Goal: Task Accomplishment & Management: Complete application form

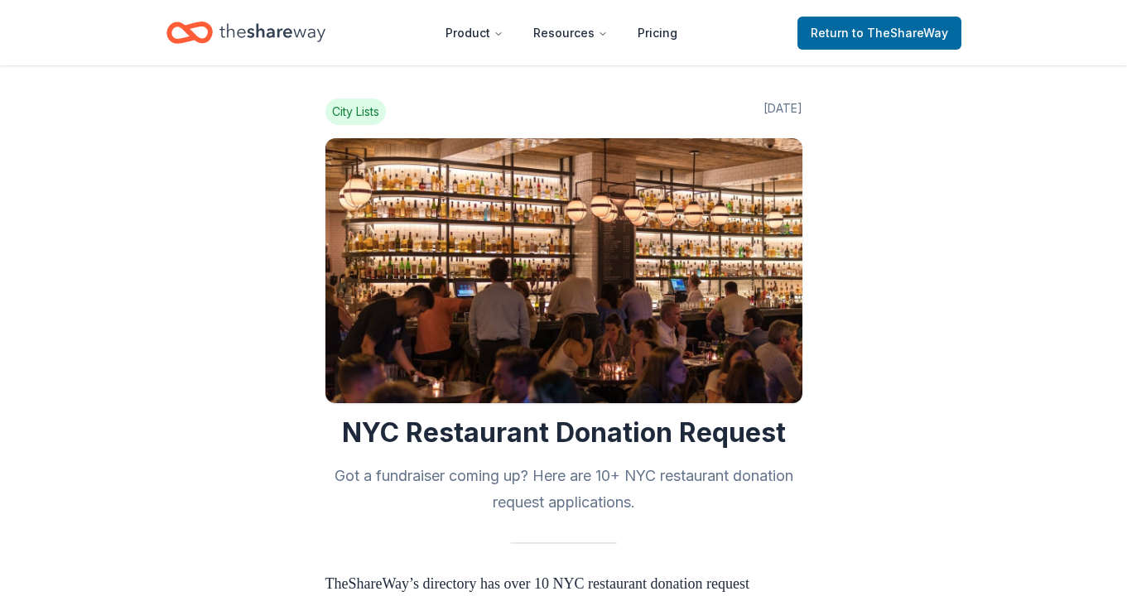
scroll to position [50, 0]
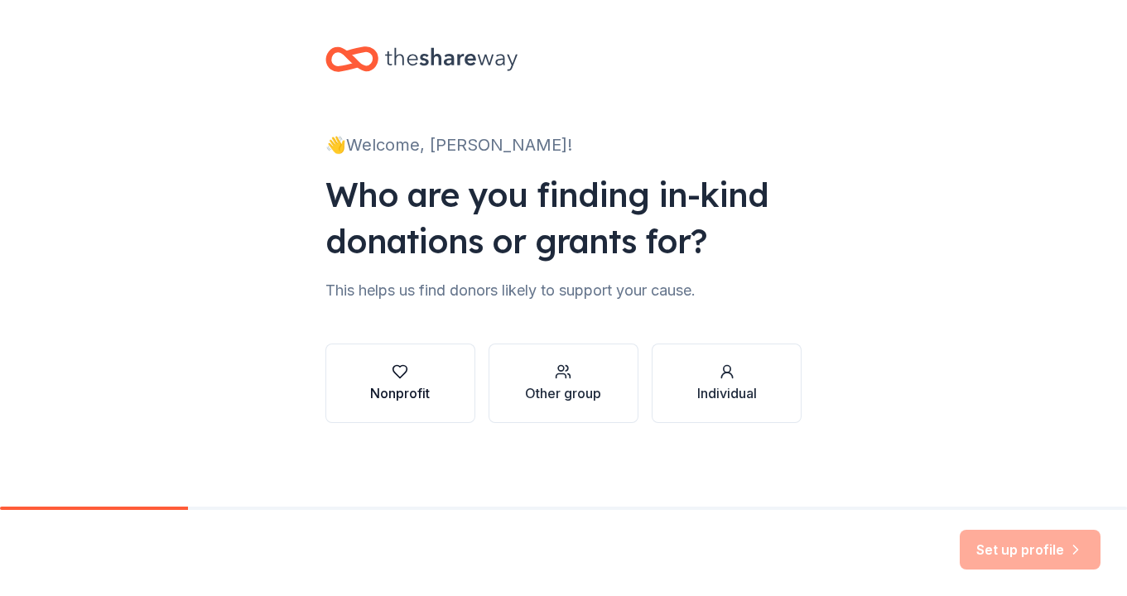
click at [397, 388] on div "Nonprofit" at bounding box center [400, 393] width 60 height 20
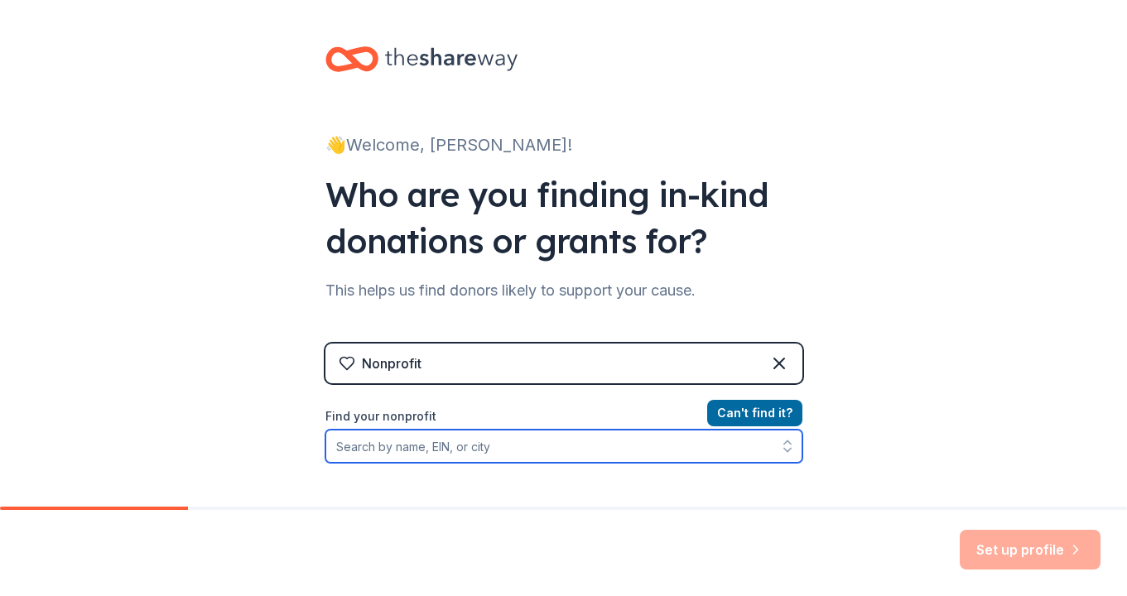
click at [419, 453] on input "Find your nonprofit" at bounding box center [563, 446] width 477 height 33
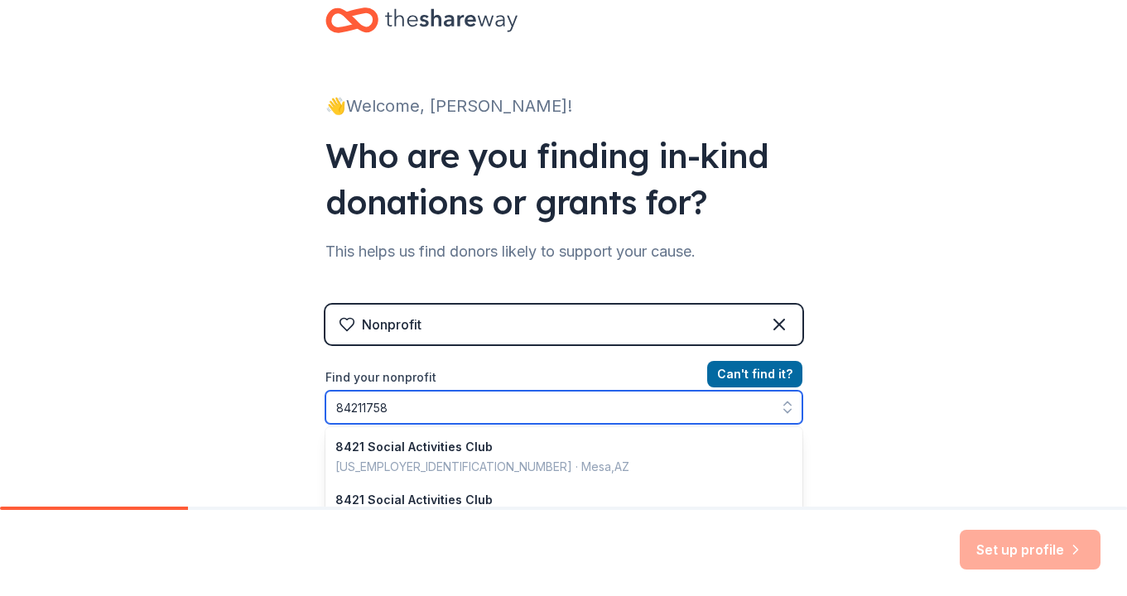
type input "842117580"
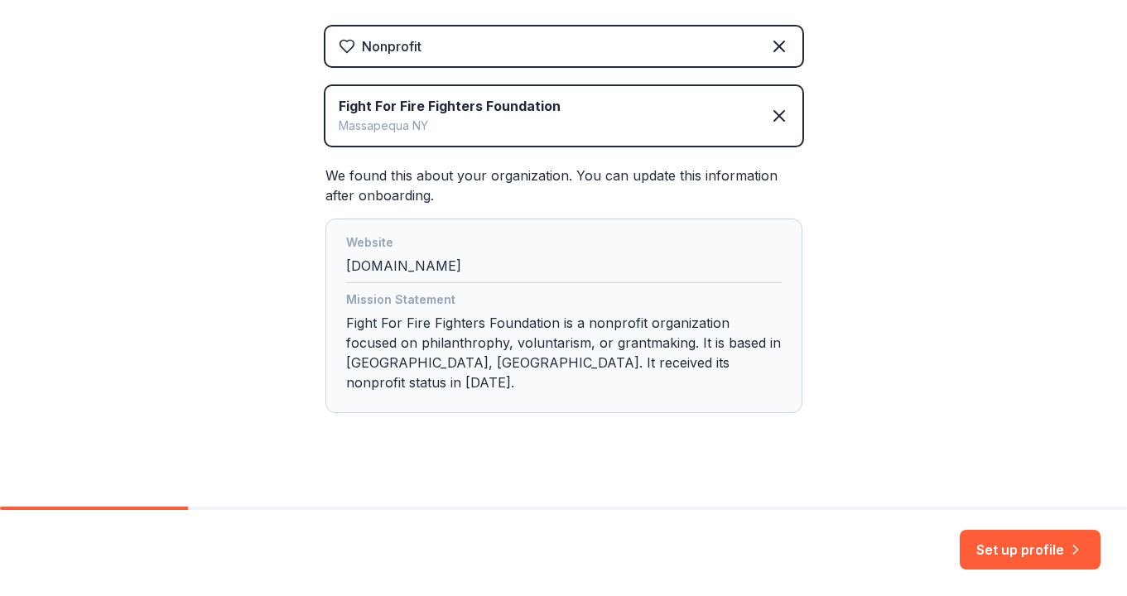
scroll to position [316, 0]
click at [1016, 549] on button "Set up profile" at bounding box center [1030, 550] width 141 height 40
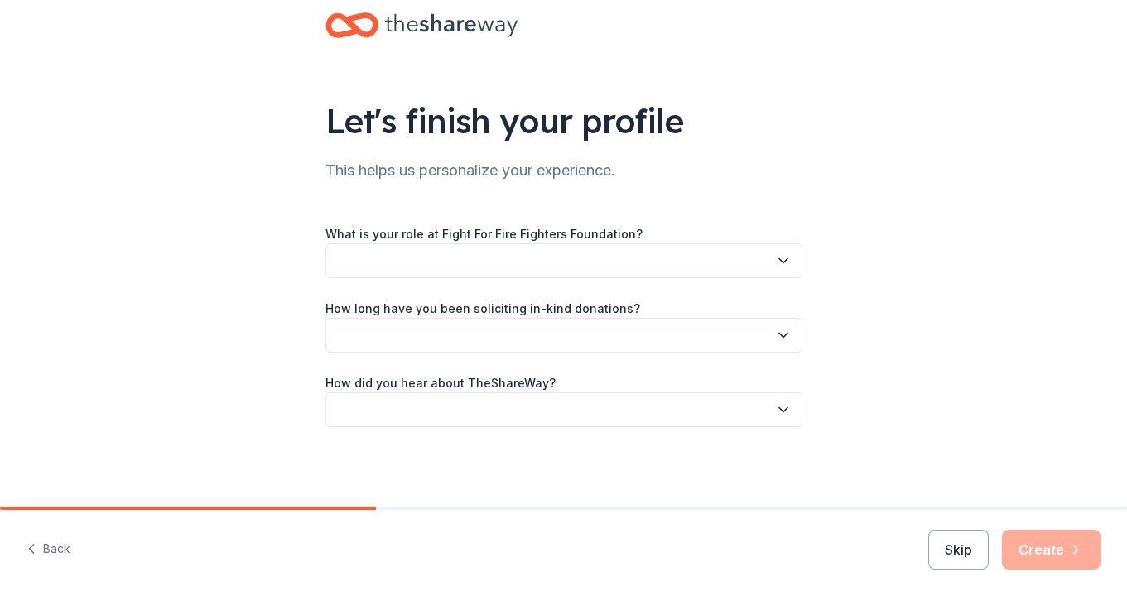
scroll to position [34, 0]
click at [788, 259] on icon "button" at bounding box center [783, 261] width 8 height 4
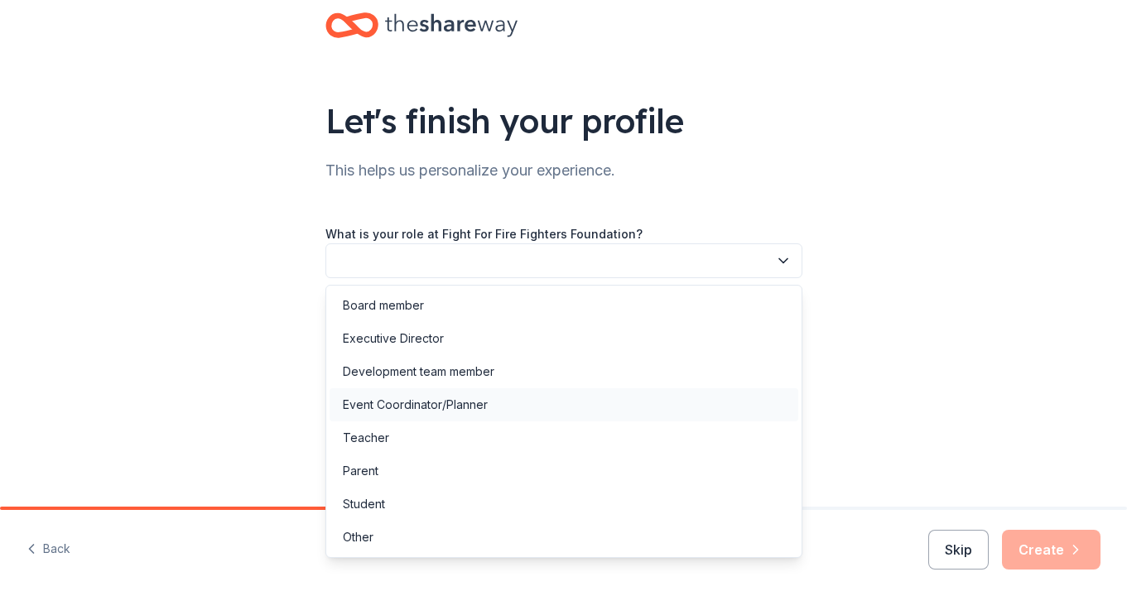
click at [504, 415] on div "Event Coordinator/Planner" at bounding box center [564, 404] width 469 height 33
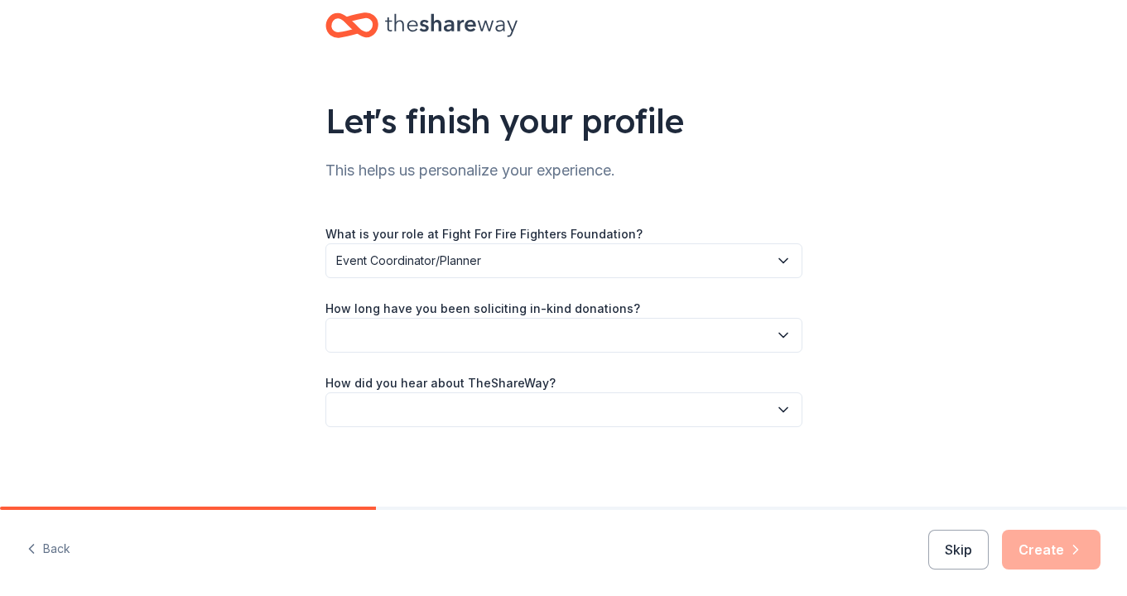
click at [484, 340] on button "button" at bounding box center [563, 335] width 477 height 35
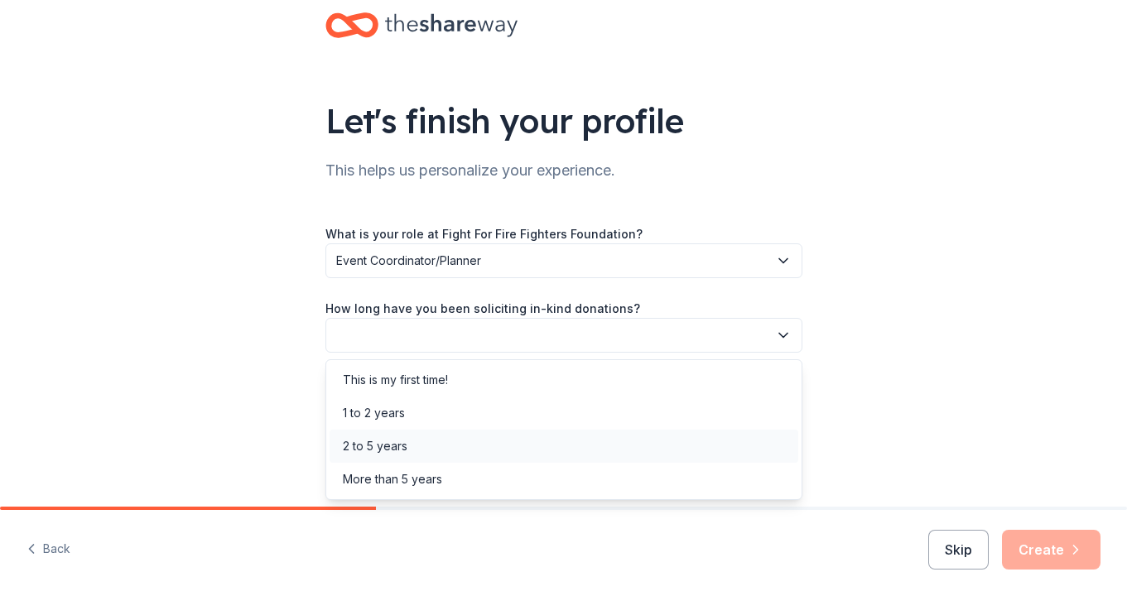
click at [432, 446] on div "2 to 5 years" at bounding box center [564, 446] width 469 height 33
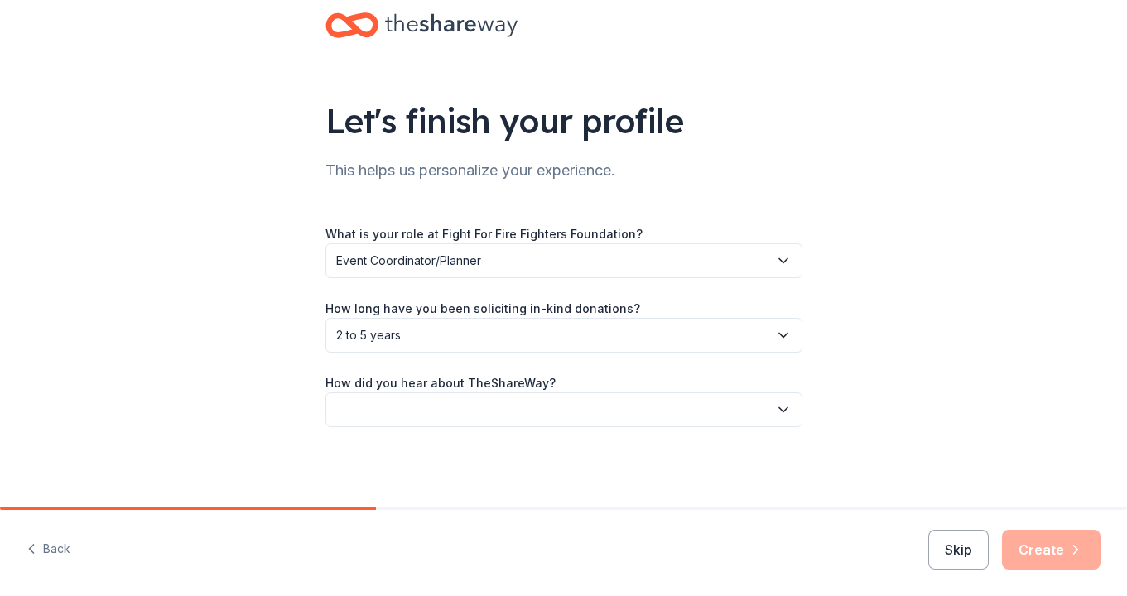
click at [441, 412] on button "button" at bounding box center [563, 410] width 477 height 35
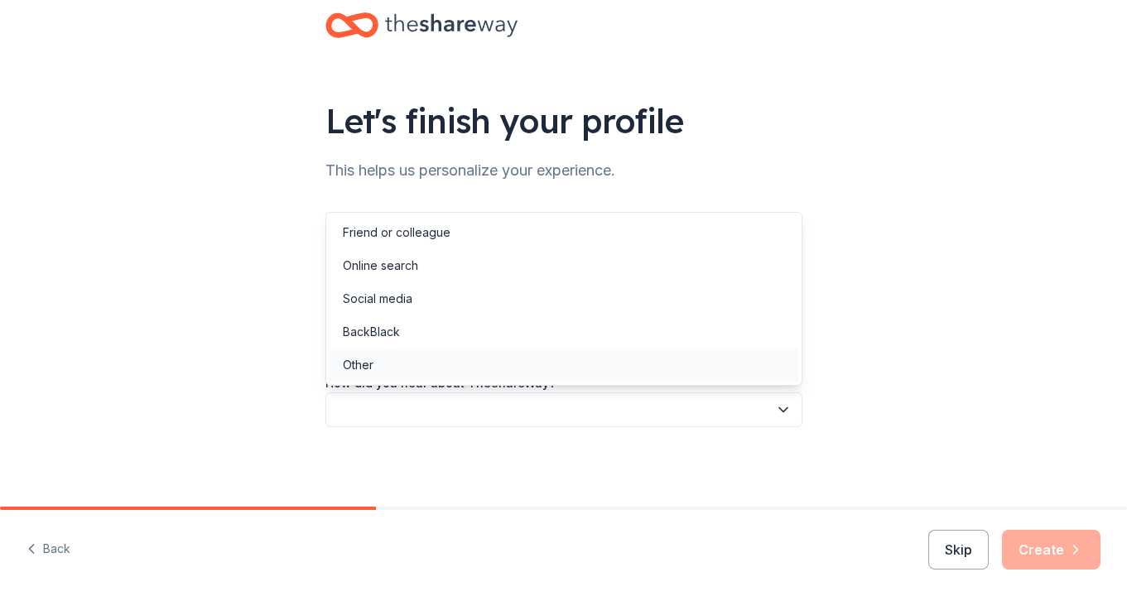
click at [366, 359] on div "Other" at bounding box center [358, 365] width 31 height 20
click at [464, 420] on button "Other" at bounding box center [563, 410] width 477 height 35
click at [413, 273] on div "Online search" at bounding box center [380, 266] width 75 height 20
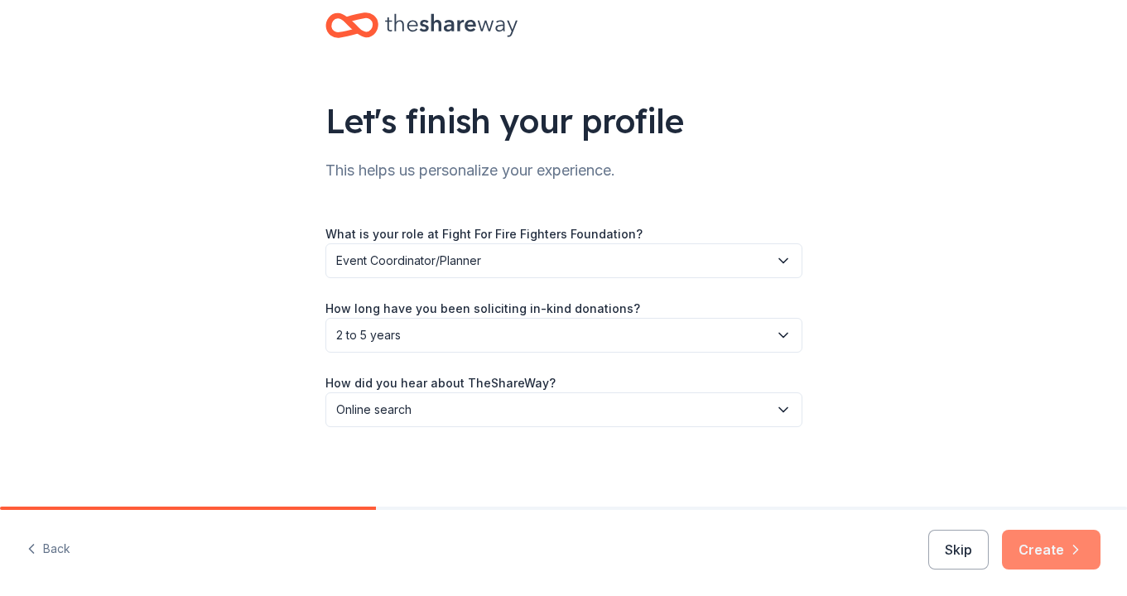
click at [1053, 556] on button "Create" at bounding box center [1051, 550] width 99 height 40
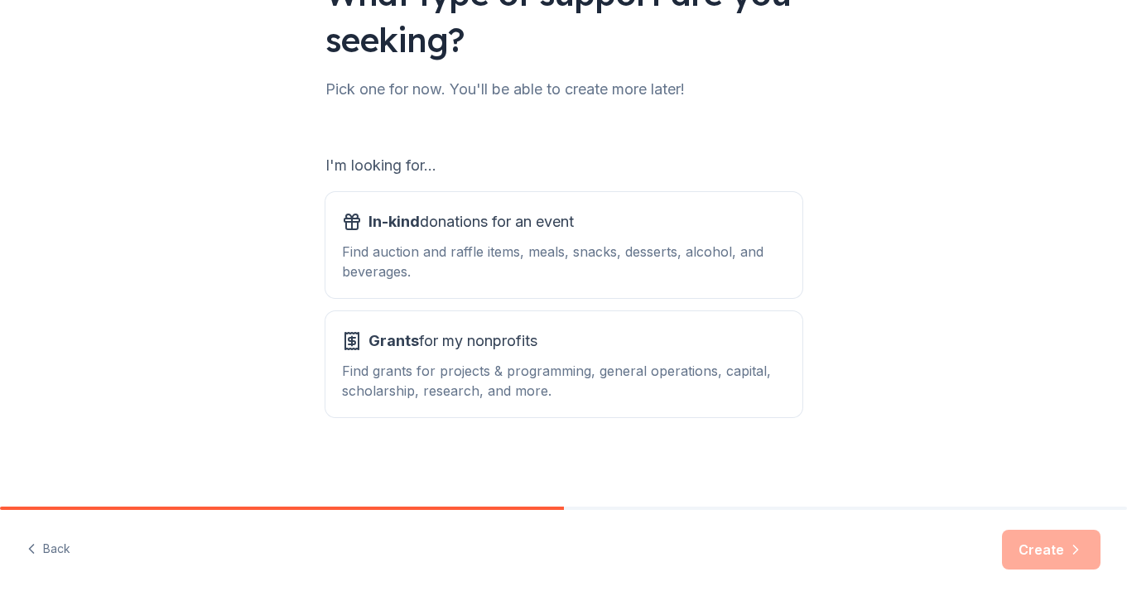
scroll to position [161, 0]
click at [548, 240] on div "In-kind donations for an event Find auction and raffle items, meals, snacks, de…" at bounding box center [564, 245] width 444 height 73
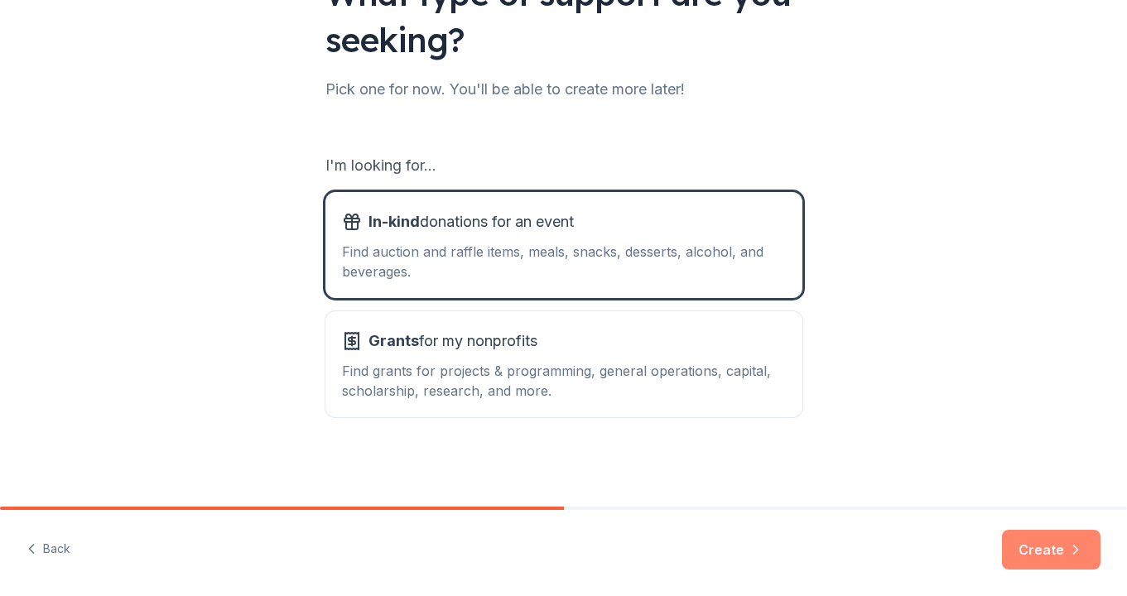
click at [1062, 544] on button "Create" at bounding box center [1051, 550] width 99 height 40
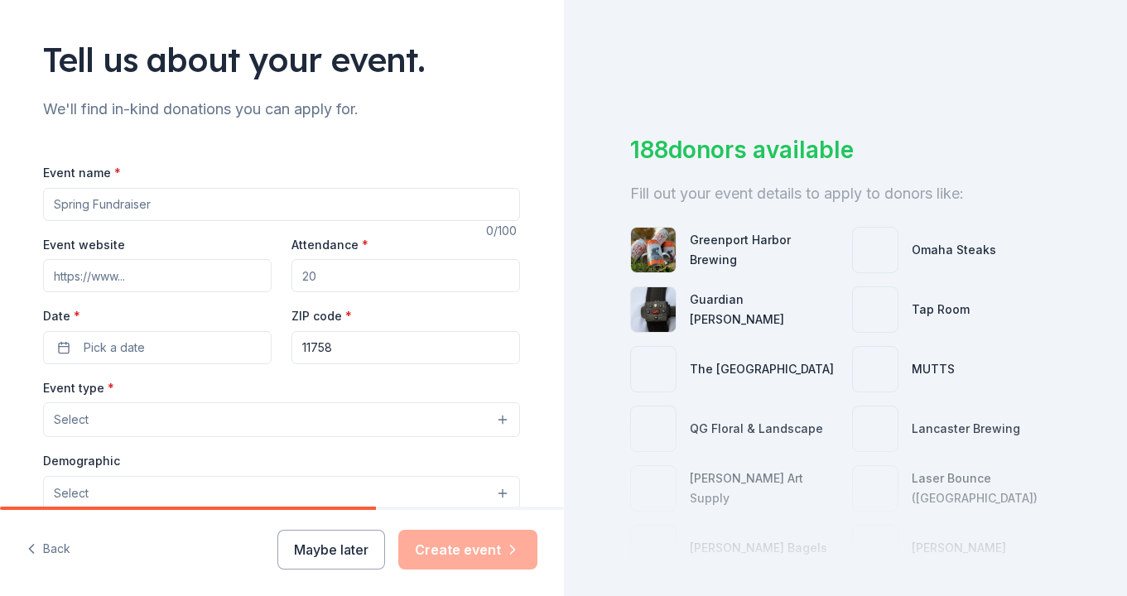
scroll to position [113, 0]
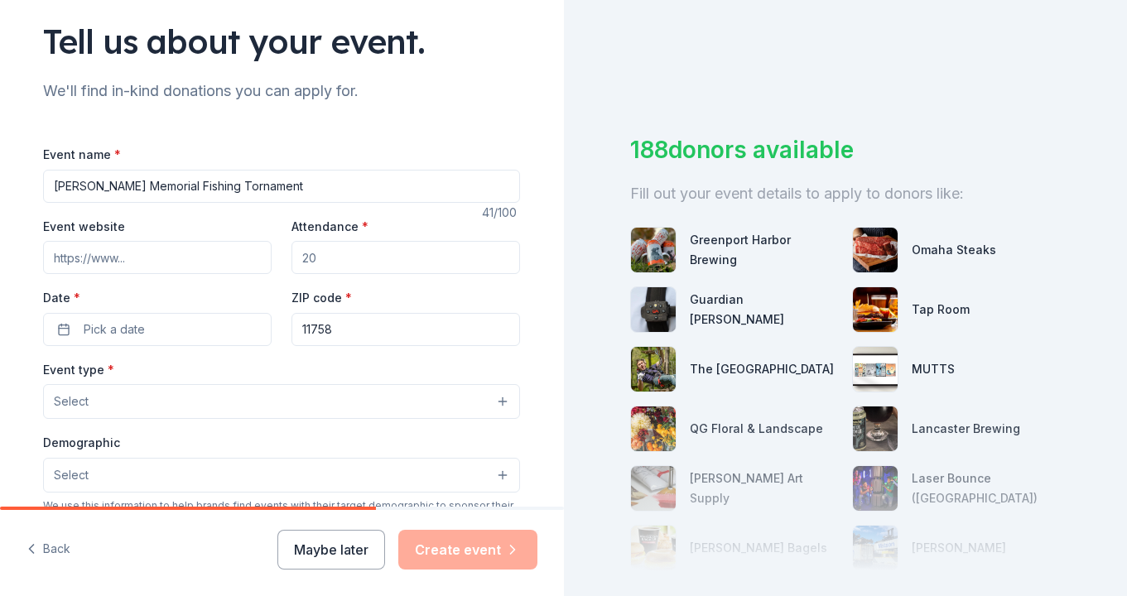
type input "[PERSON_NAME] Memorial Fishing Tornament"
click at [180, 263] on input "Event website" at bounding box center [157, 257] width 229 height 33
paste input "[URL][DOMAIN_NAME][PERSON_NAME]"
type input "[URL][DOMAIN_NAME][PERSON_NAME]"
click at [351, 257] on input "Attendance *" at bounding box center [406, 257] width 229 height 33
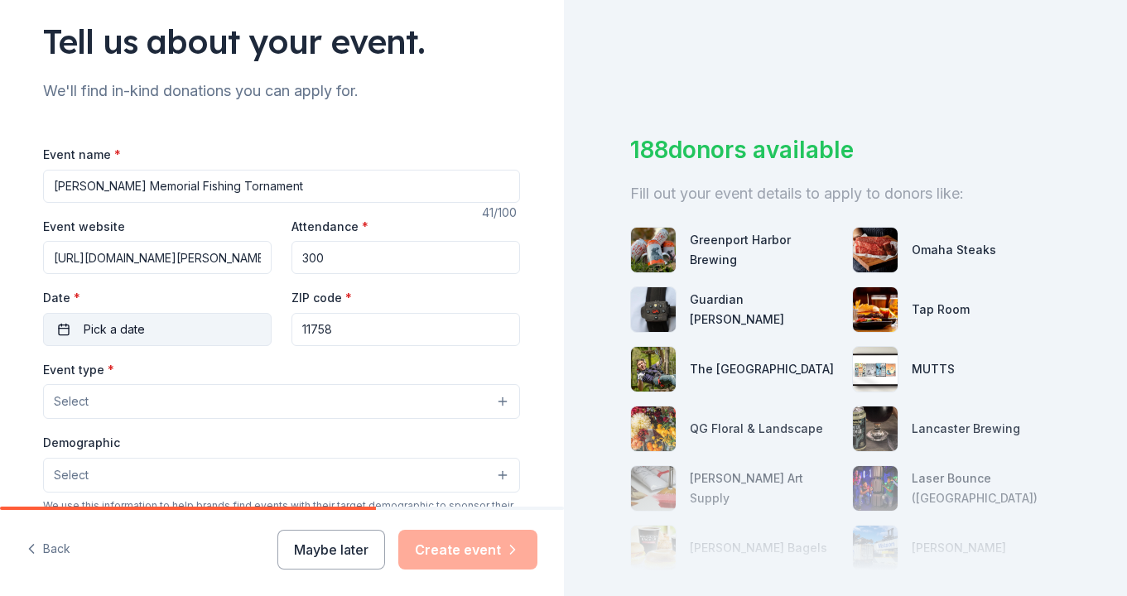
type input "300"
click at [154, 331] on button "Pick a date" at bounding box center [157, 329] width 229 height 33
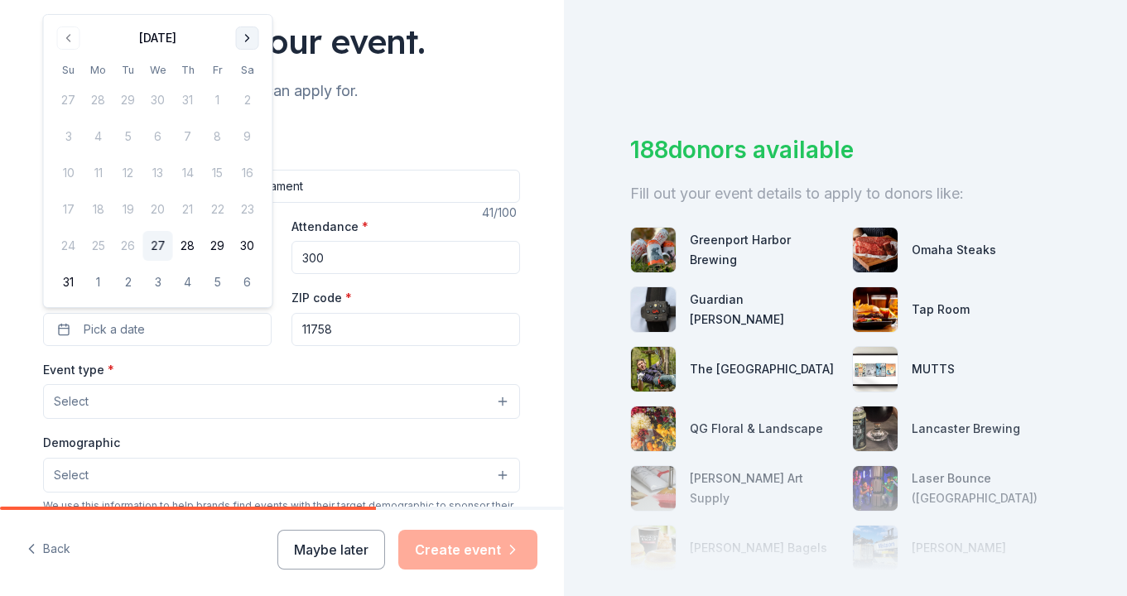
click at [246, 36] on button "Go to next month" at bounding box center [247, 38] width 23 height 23
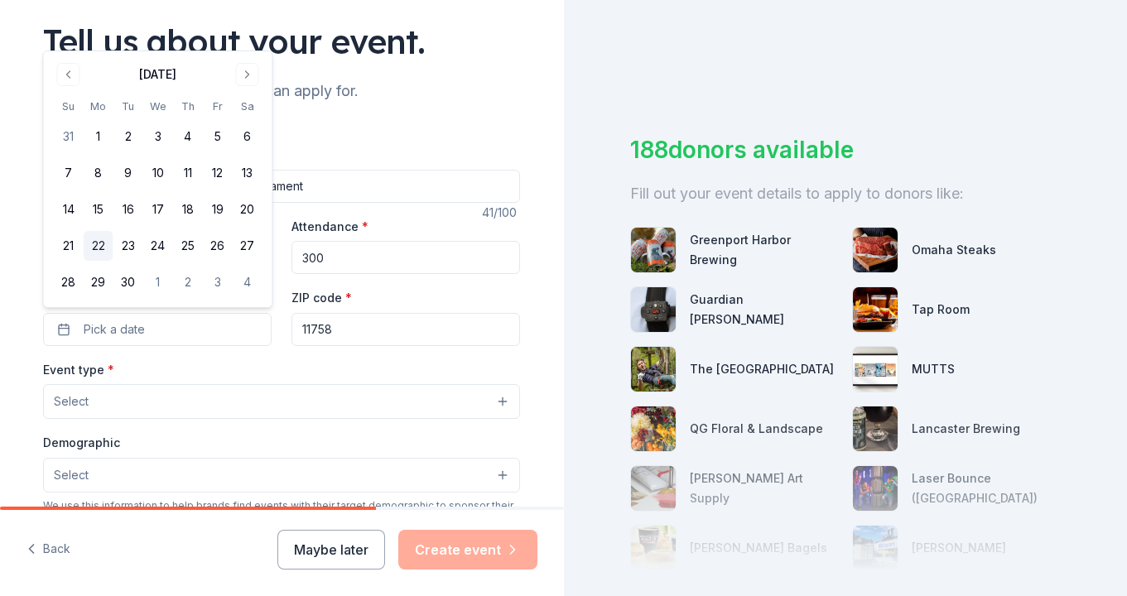
click at [95, 245] on button "22" at bounding box center [99, 246] width 30 height 30
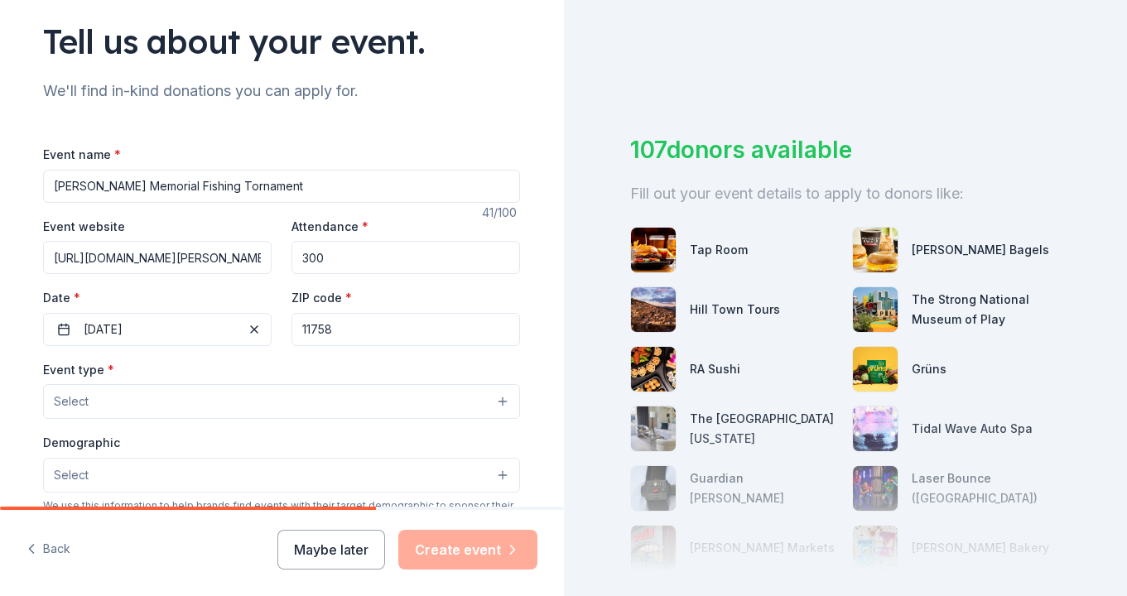
click at [380, 329] on input "11758" at bounding box center [406, 329] width 229 height 33
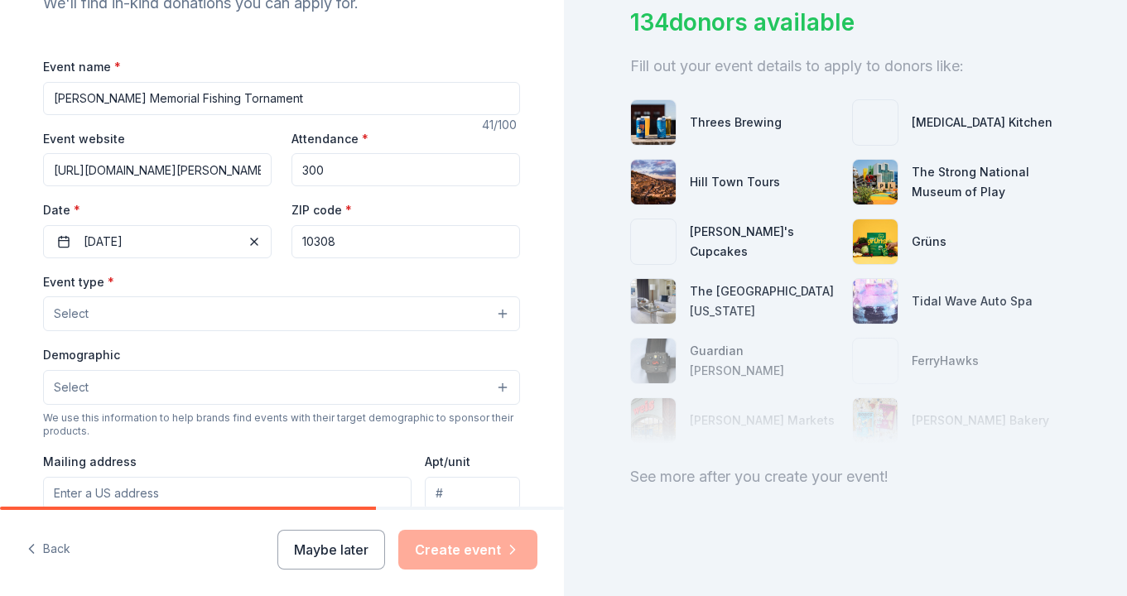
scroll to position [128, 0]
type input "10308"
click at [417, 309] on button "Select" at bounding box center [281, 313] width 477 height 35
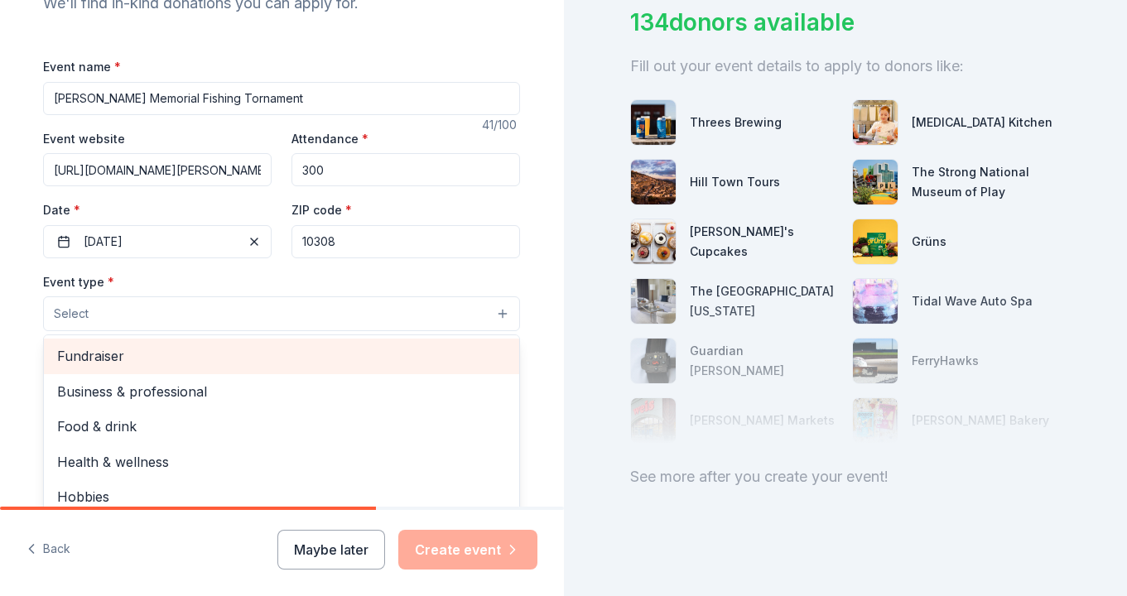
click at [137, 357] on span "Fundraiser" at bounding box center [281, 356] width 449 height 22
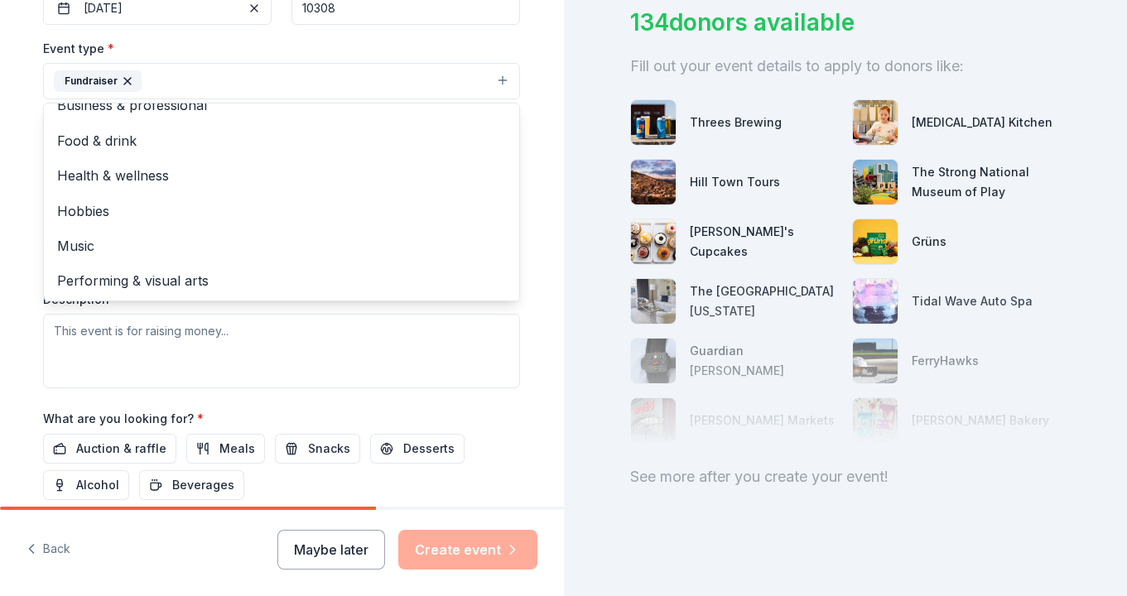
scroll to position [18, 0]
click at [554, 379] on div "Tell us about your event. We'll find in-kind donations you can apply for. Event…" at bounding box center [282, 117] width 564 height 1104
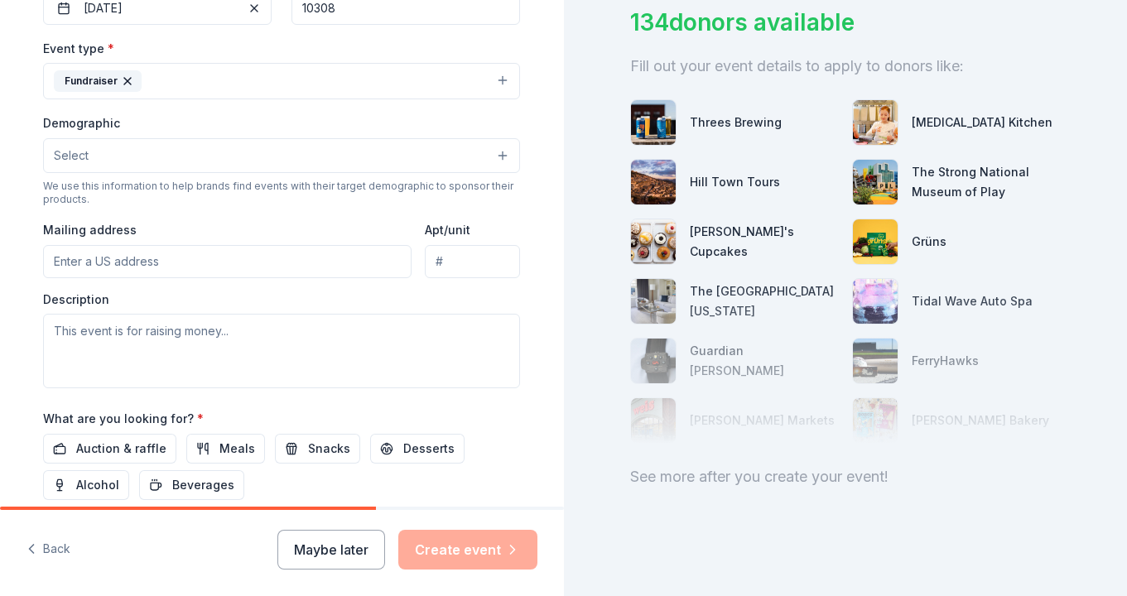
click at [339, 153] on button "Select" at bounding box center [281, 155] width 477 height 35
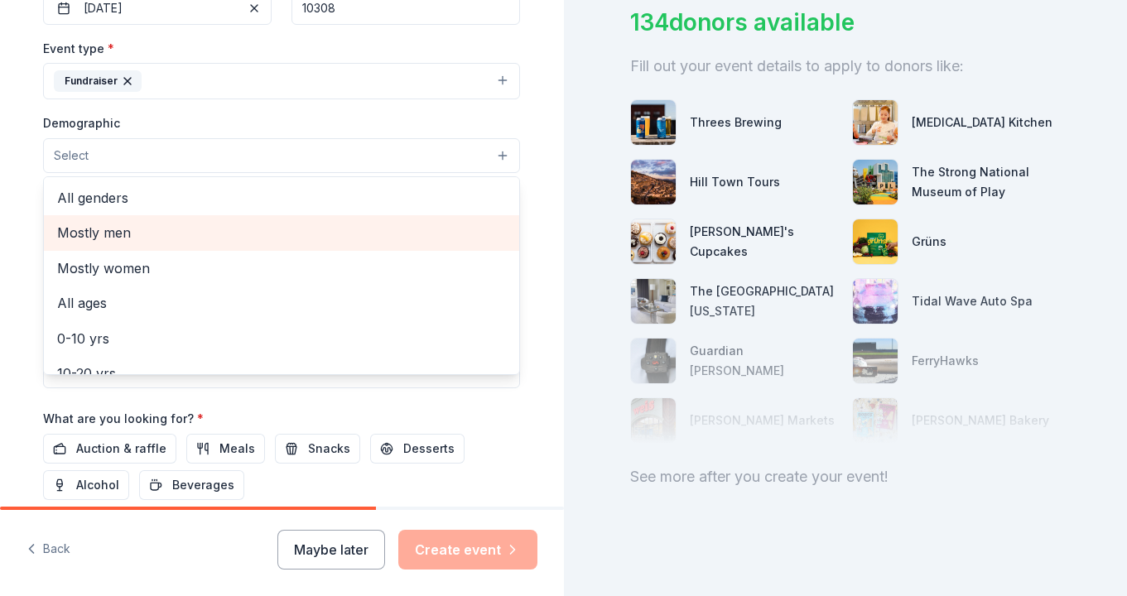
click at [178, 225] on span "Mostly men" at bounding box center [281, 233] width 449 height 22
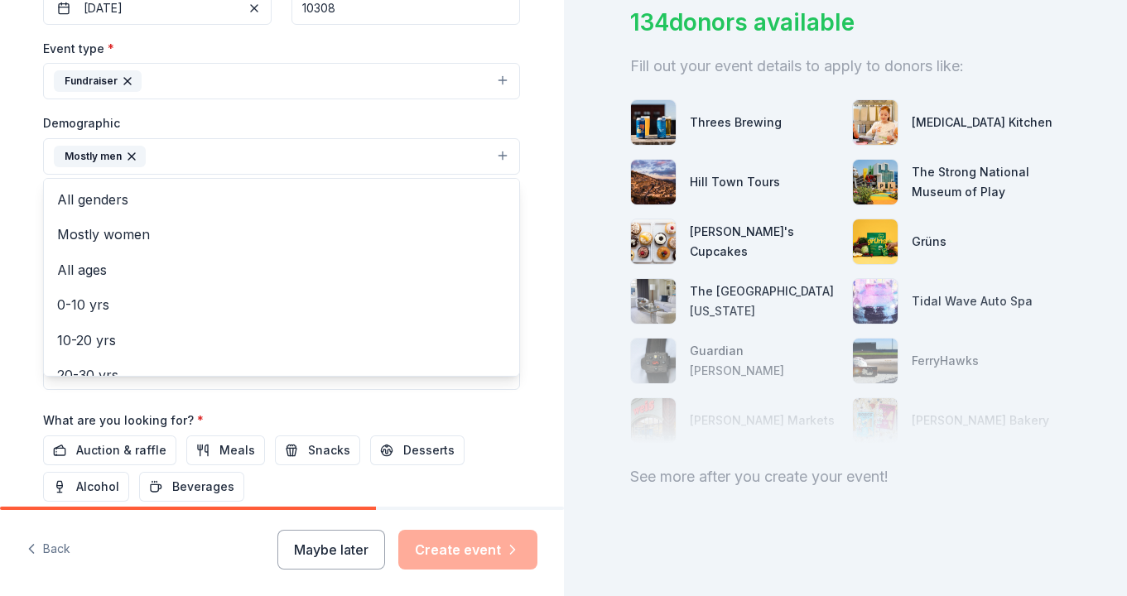
click at [553, 276] on div "Tell us about your event. We'll find in-kind donations you can apply for. Event…" at bounding box center [282, 118] width 564 height 1106
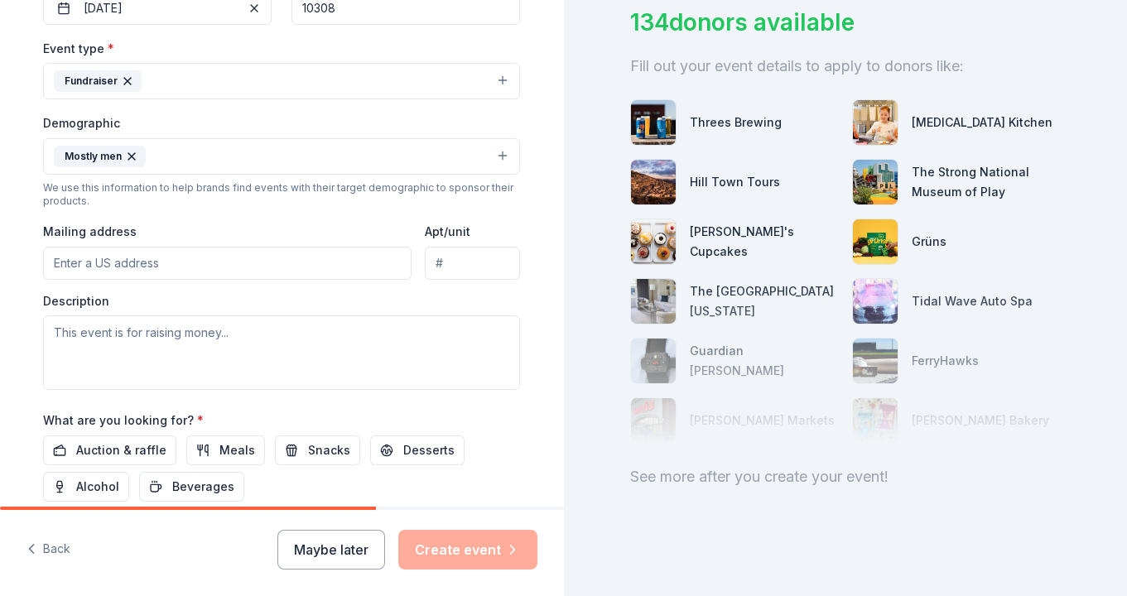
click at [433, 143] on button "Mostly men" at bounding box center [281, 156] width 477 height 36
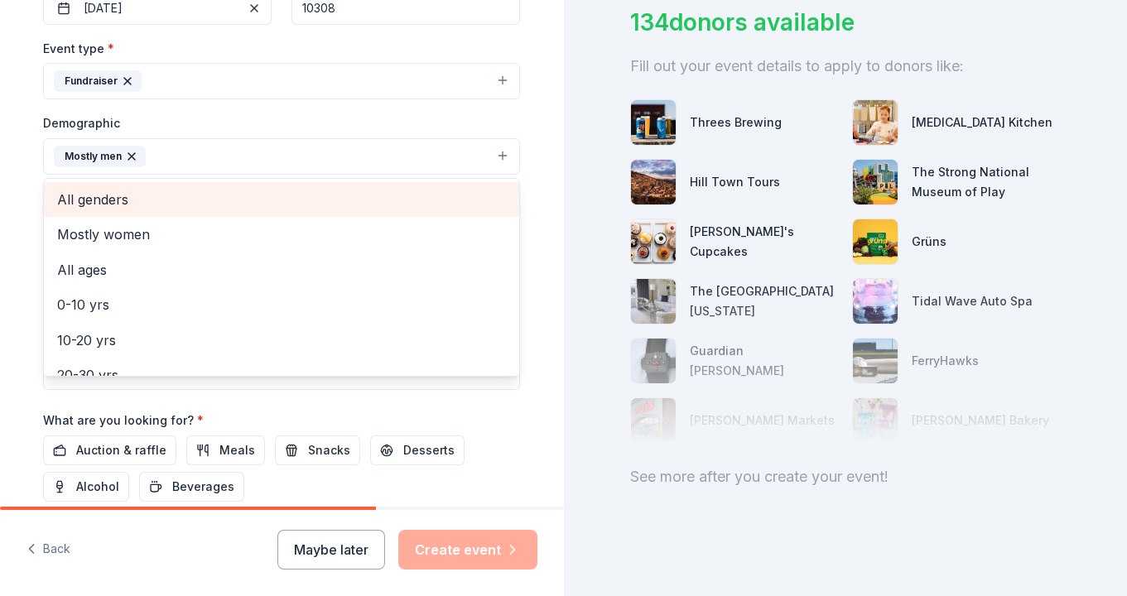
click at [123, 198] on span "All genders" at bounding box center [281, 200] width 449 height 22
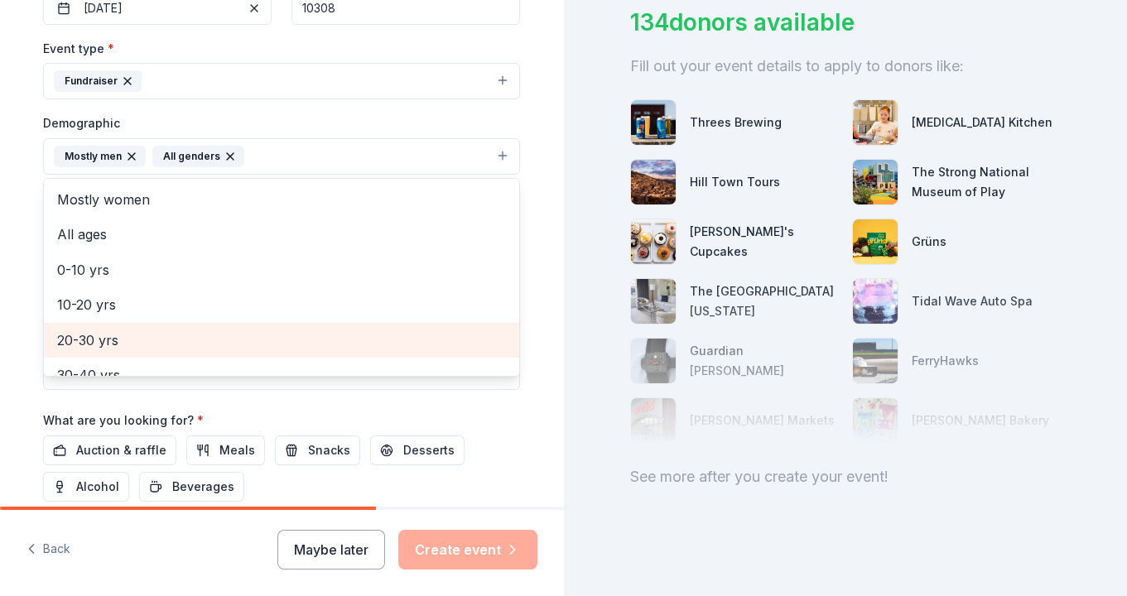
click at [195, 323] on div "20-30 yrs" at bounding box center [281, 340] width 475 height 35
click at [152, 332] on span "30-40 yrs" at bounding box center [281, 341] width 449 height 22
click at [152, 332] on span "40-50 yrs" at bounding box center [281, 341] width 449 height 22
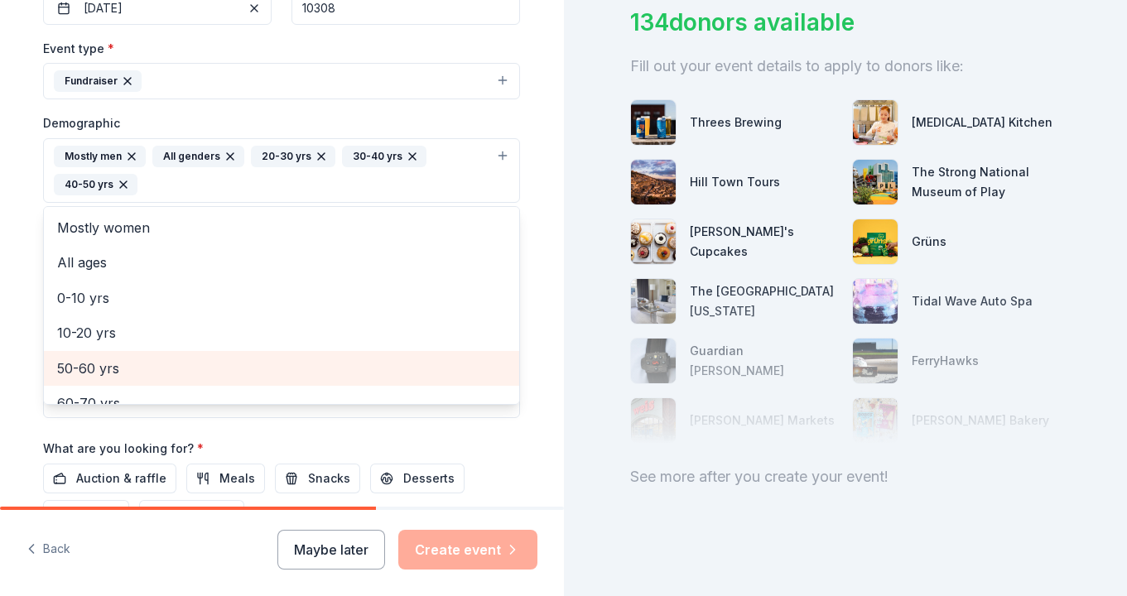
click at [121, 362] on span "50-60 yrs" at bounding box center [281, 369] width 449 height 22
click at [121, 362] on span "60-70 yrs" at bounding box center [281, 369] width 449 height 22
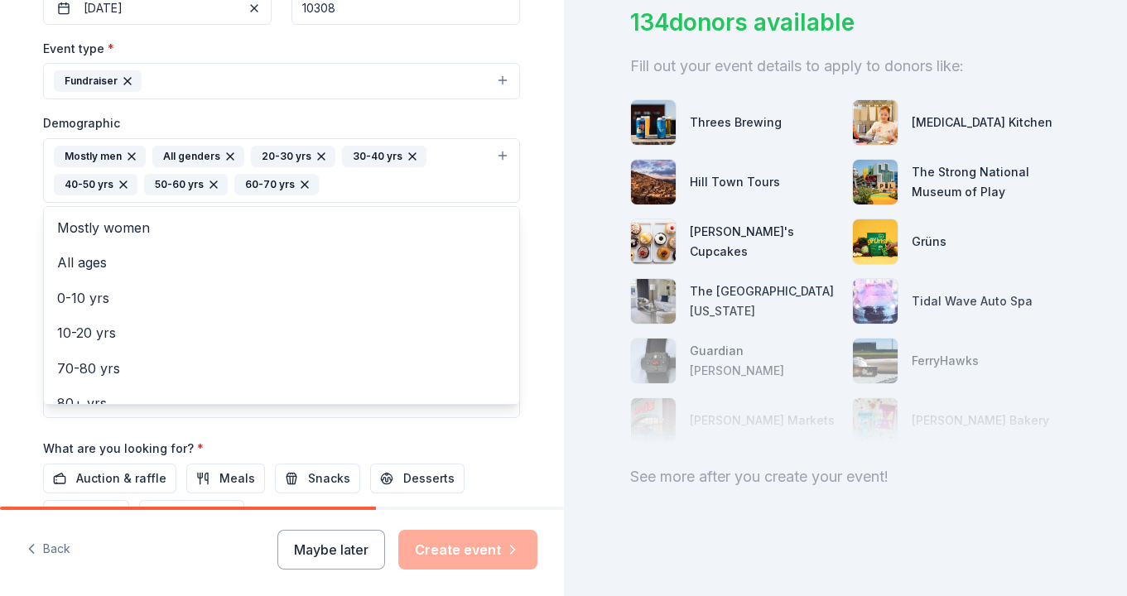
click at [536, 255] on div "Tell us about your event. We'll find in-kind donations you can apply for. Event…" at bounding box center [282, 132] width 530 height 1134
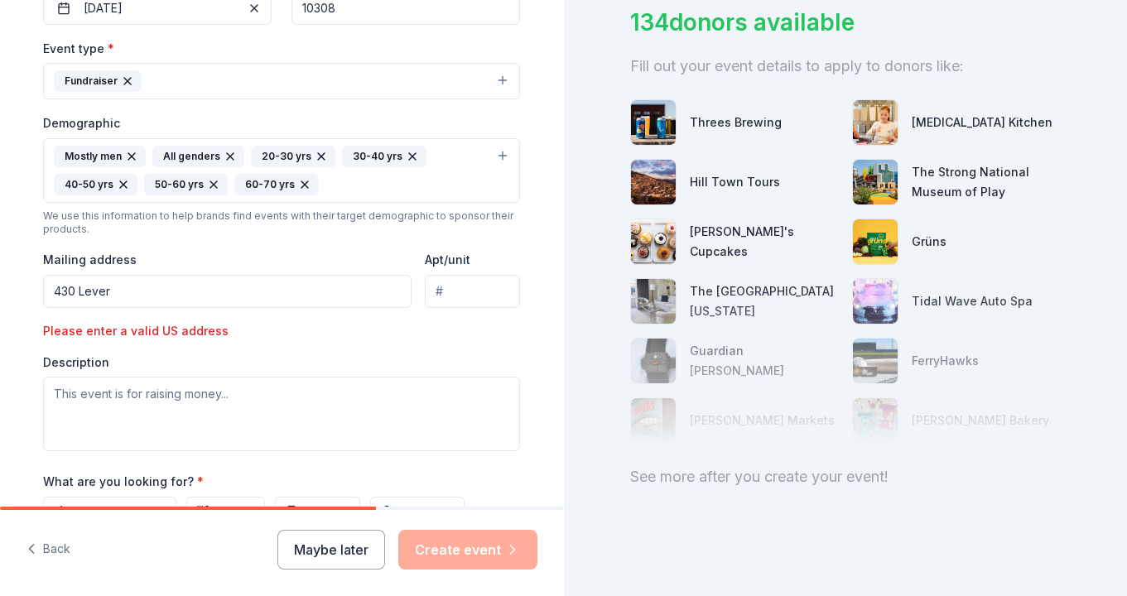
click at [219, 287] on input "430 Lever" at bounding box center [227, 291] width 369 height 33
click at [137, 285] on input "430 Lever" at bounding box center [227, 291] width 369 height 33
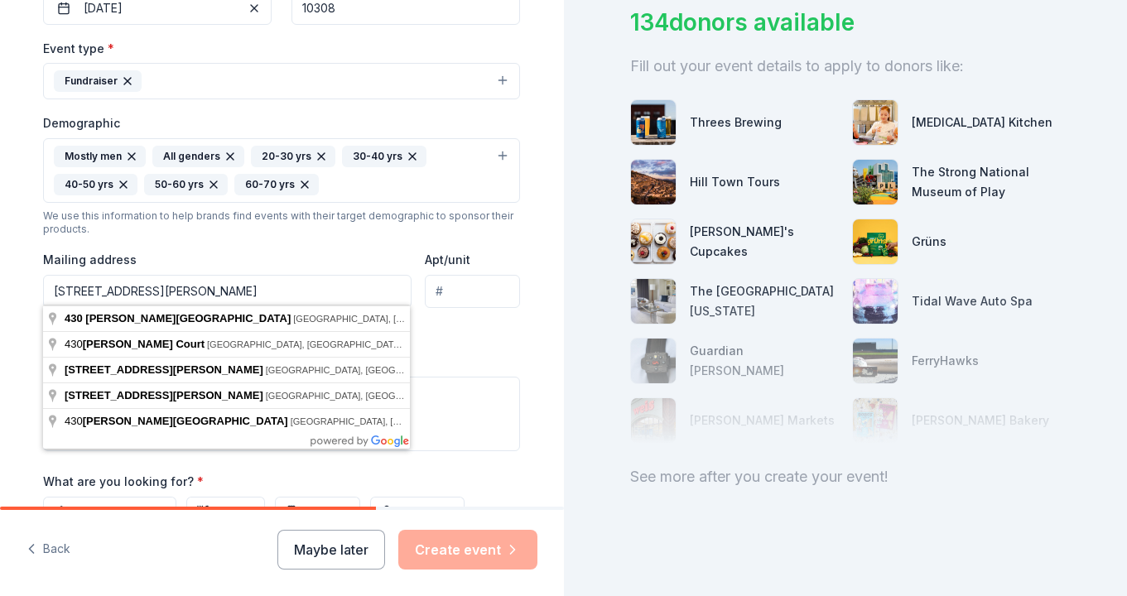
click at [480, 339] on div "Event type * Fundraiser Demographic Mostly men All genders 20-30 yrs 30-40 yrs …" at bounding box center [281, 244] width 477 height 413
click at [186, 282] on input "[STREET_ADDRESS][PERSON_NAME]" at bounding box center [227, 291] width 369 height 33
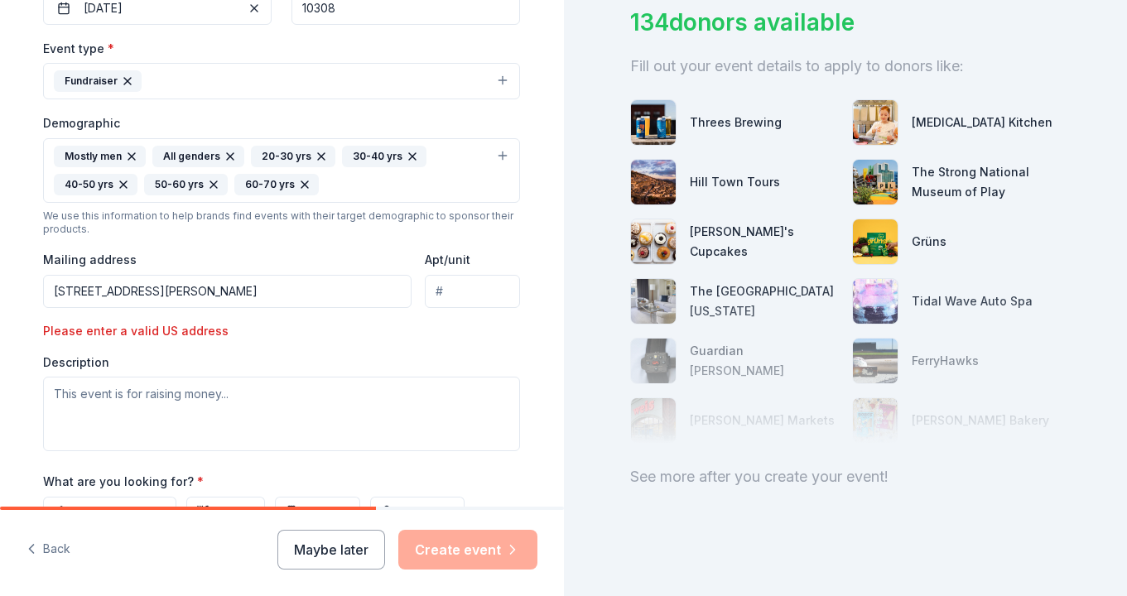
click at [200, 290] on input "[STREET_ADDRESS][PERSON_NAME]" at bounding box center [227, 291] width 369 height 33
click at [513, 340] on div "Event type * Fundraiser Demographic Mostly men All genders 20-30 yrs 30-40 yrs …" at bounding box center [281, 244] width 477 height 413
click at [319, 277] on input "[STREET_ADDRESS][PERSON_NAME]" at bounding box center [227, 291] width 369 height 33
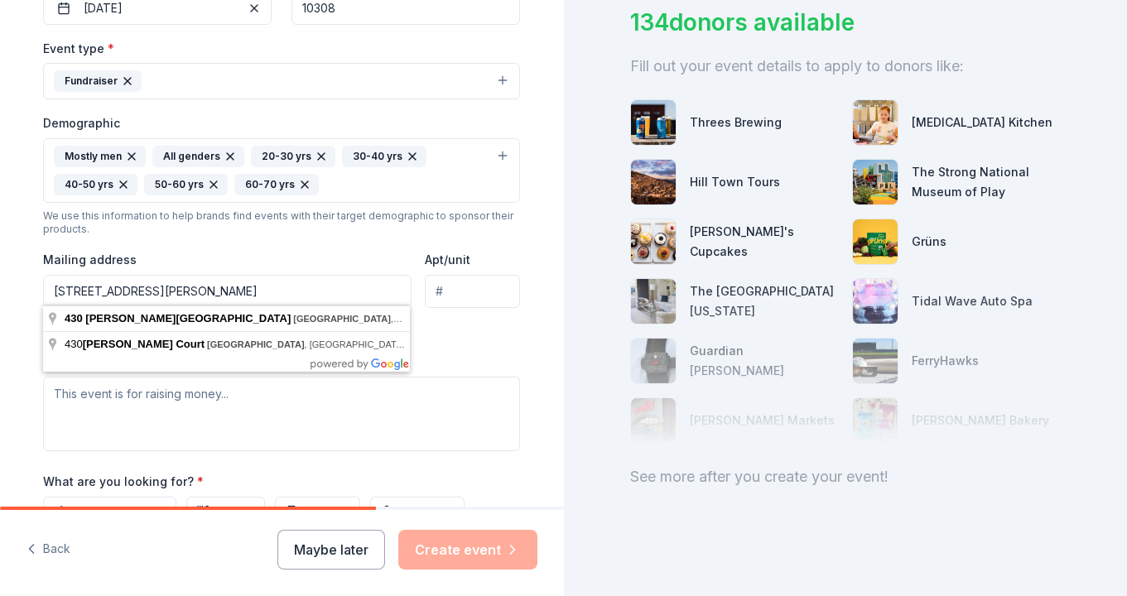
click at [319, 285] on input "[STREET_ADDRESS][PERSON_NAME]" at bounding box center [227, 291] width 369 height 33
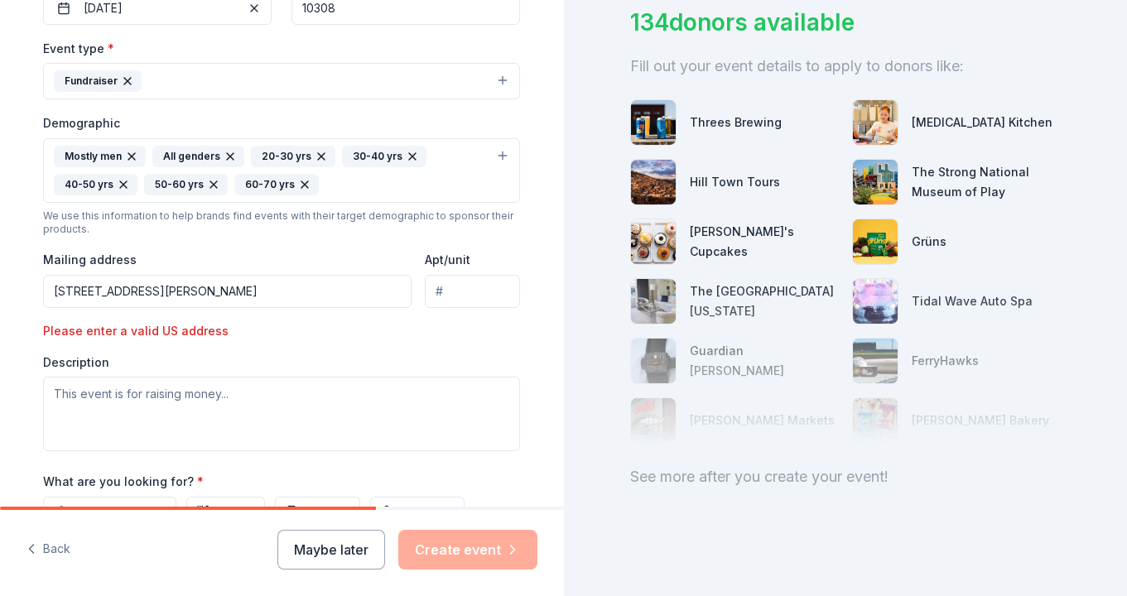
click at [441, 348] on div "Event type * Fundraiser Demographic Mostly men All genders 20-30 yrs 30-40 yrs …" at bounding box center [281, 244] width 477 height 413
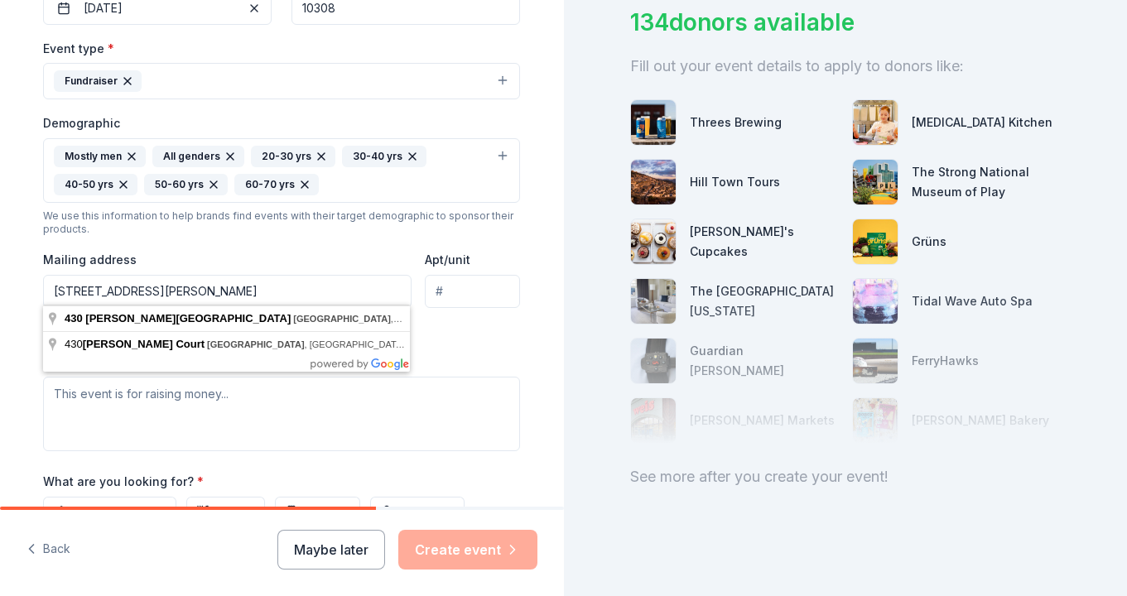
click at [113, 296] on input "[STREET_ADDRESS][PERSON_NAME]" at bounding box center [227, 291] width 369 height 33
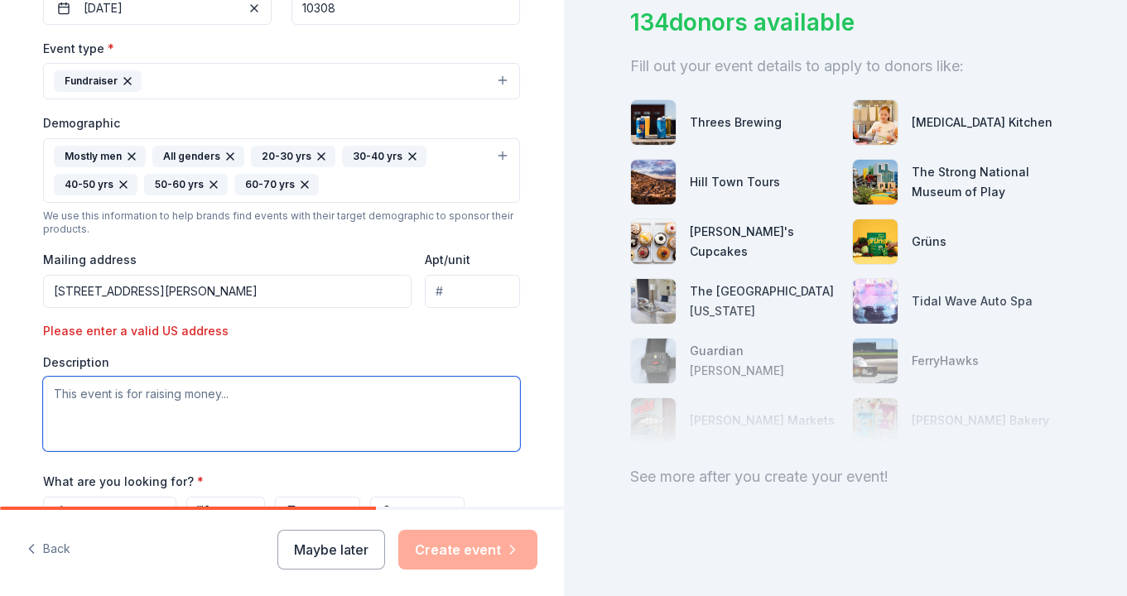
click at [184, 401] on textarea at bounding box center [281, 414] width 477 height 75
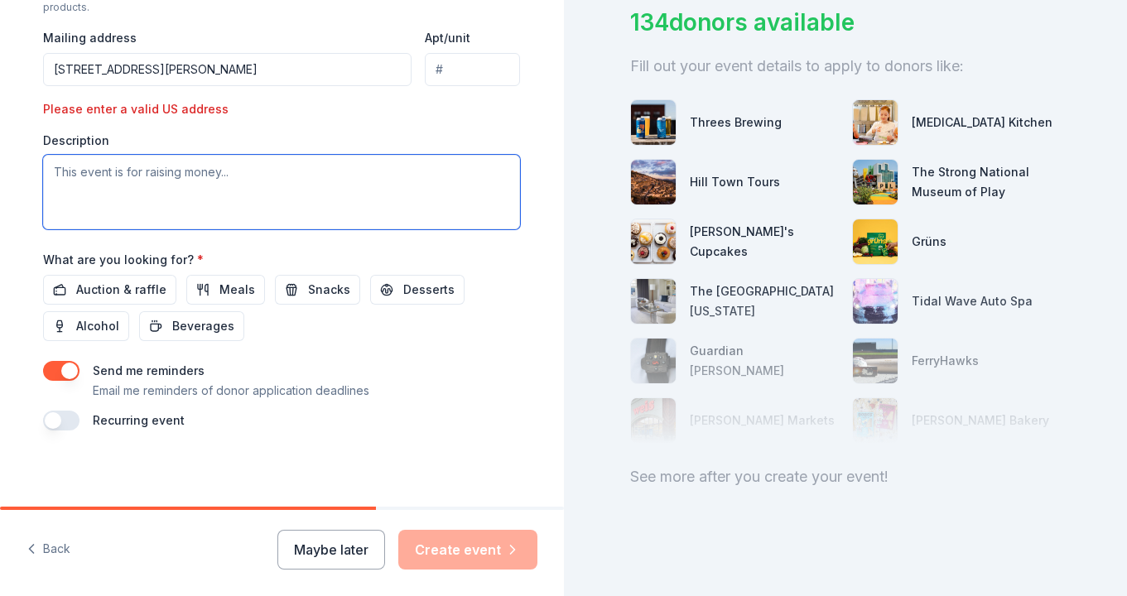
scroll to position [656, 0]
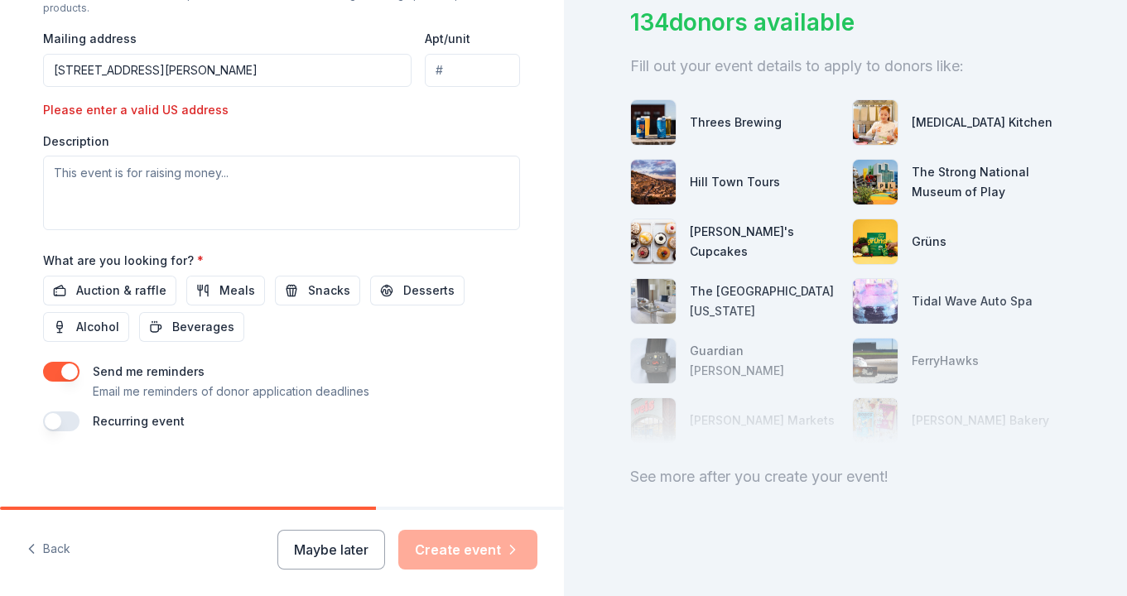
click at [73, 369] on button "button" at bounding box center [61, 372] width 36 height 20
click at [53, 412] on button "button" at bounding box center [61, 422] width 36 height 20
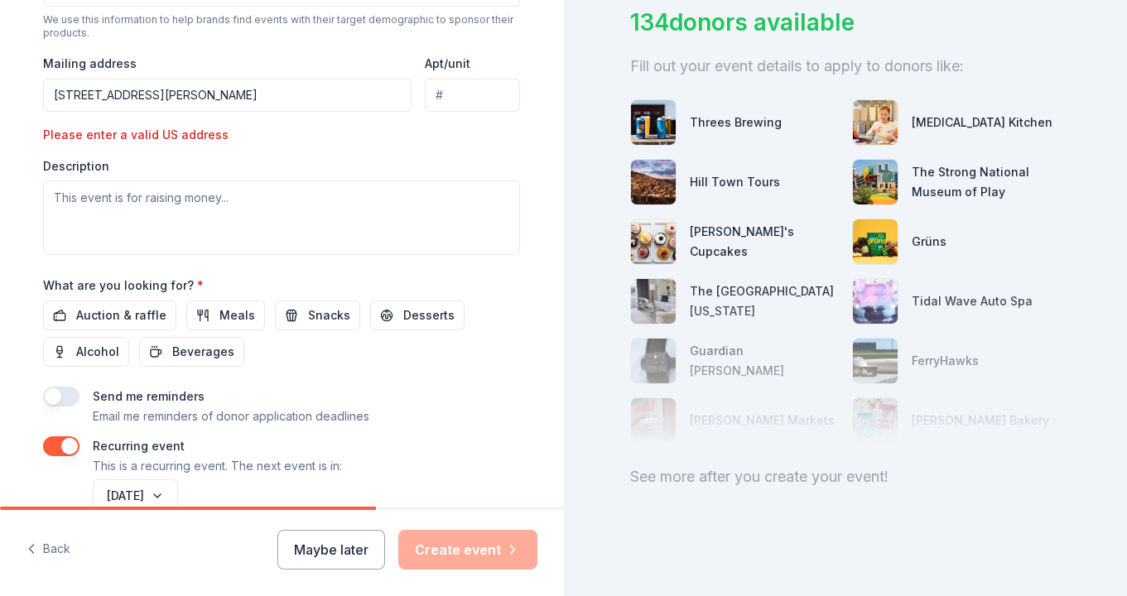
scroll to position [630, 0]
click at [99, 311] on span "Auction & raffle" at bounding box center [121, 316] width 90 height 20
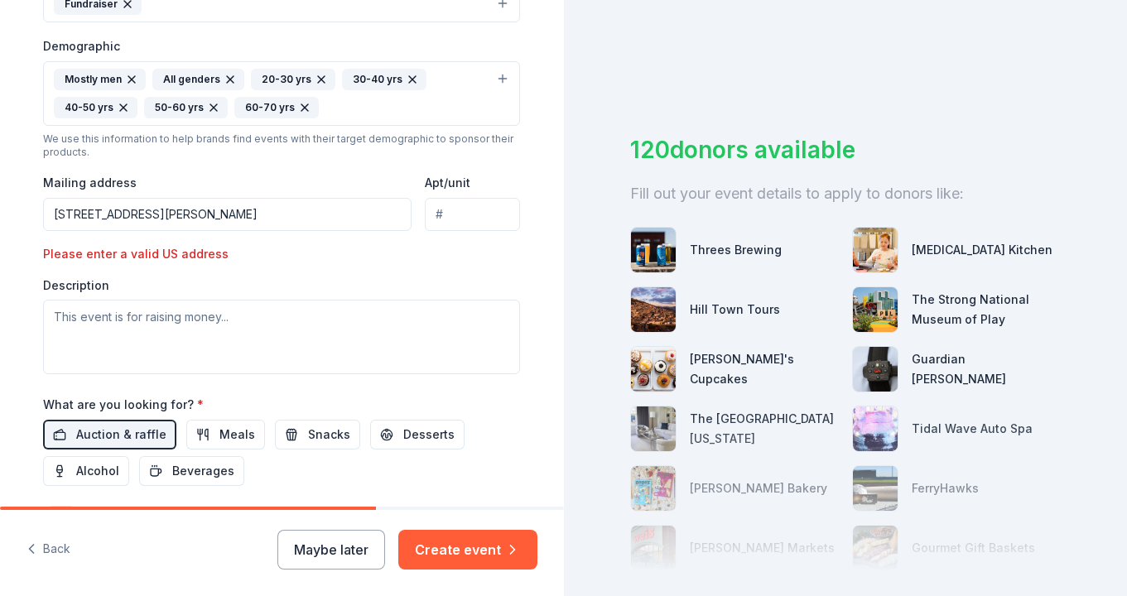
scroll to position [511, 0]
click at [326, 215] on input "[STREET_ADDRESS][PERSON_NAME]" at bounding box center [227, 215] width 369 height 33
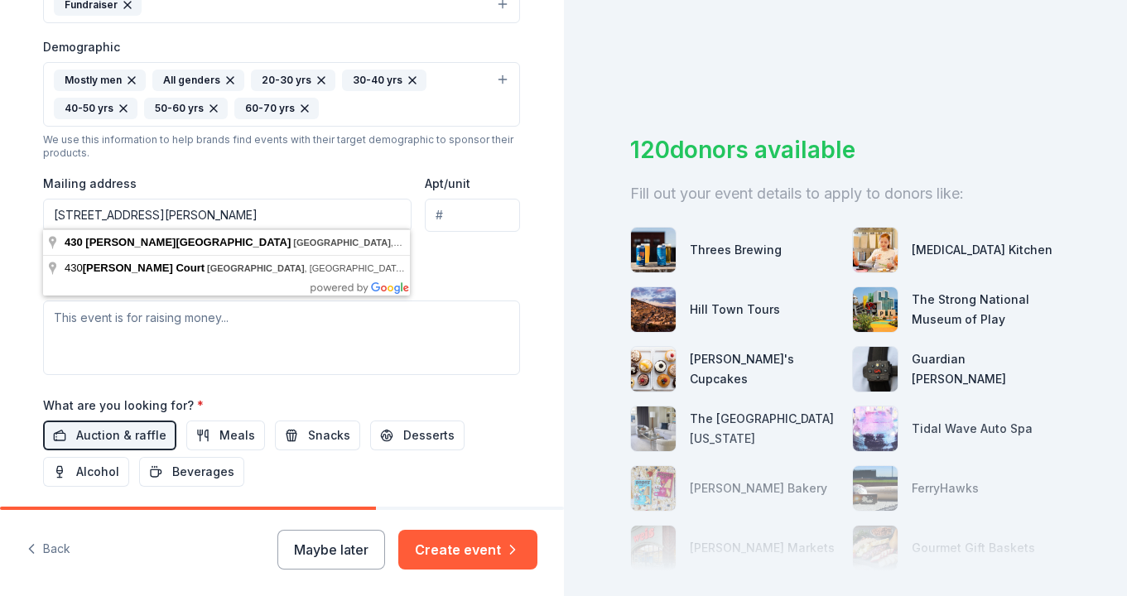
click at [190, 212] on input "[STREET_ADDRESS][PERSON_NAME]" at bounding box center [227, 215] width 369 height 33
click at [490, 267] on div "Event type * Fundraiser Demographic Mostly men All genders 20-30 yrs 30-40 yrs …" at bounding box center [281, 168] width 477 height 413
click at [181, 215] on input "[STREET_ADDRESS][PERSON_NAME]" at bounding box center [227, 215] width 369 height 33
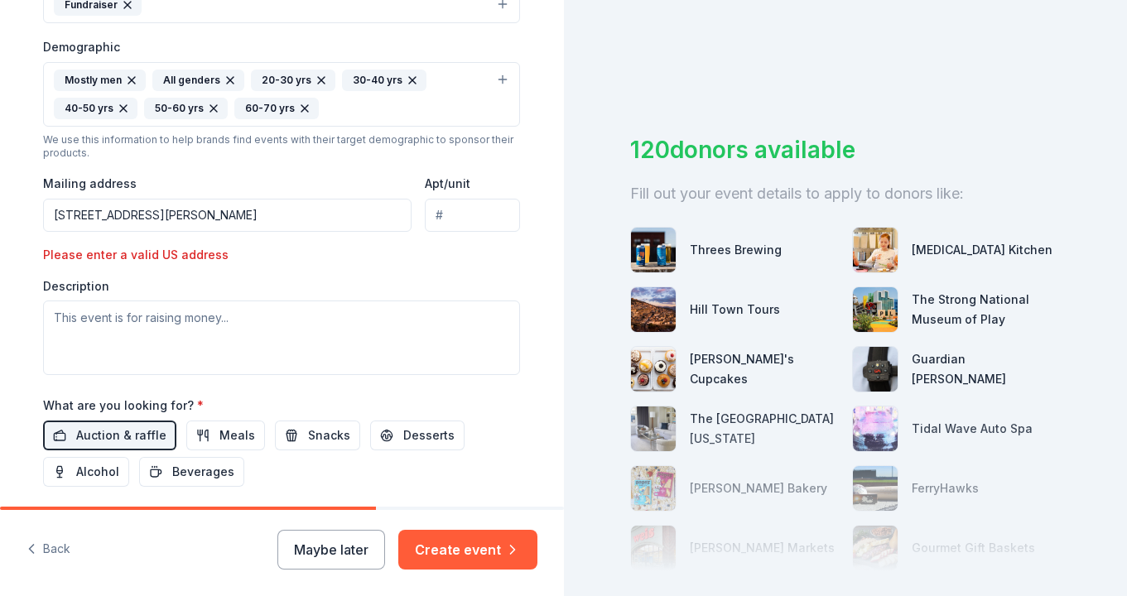
click at [165, 210] on input "[STREET_ADDRESS][PERSON_NAME]" at bounding box center [227, 215] width 369 height 33
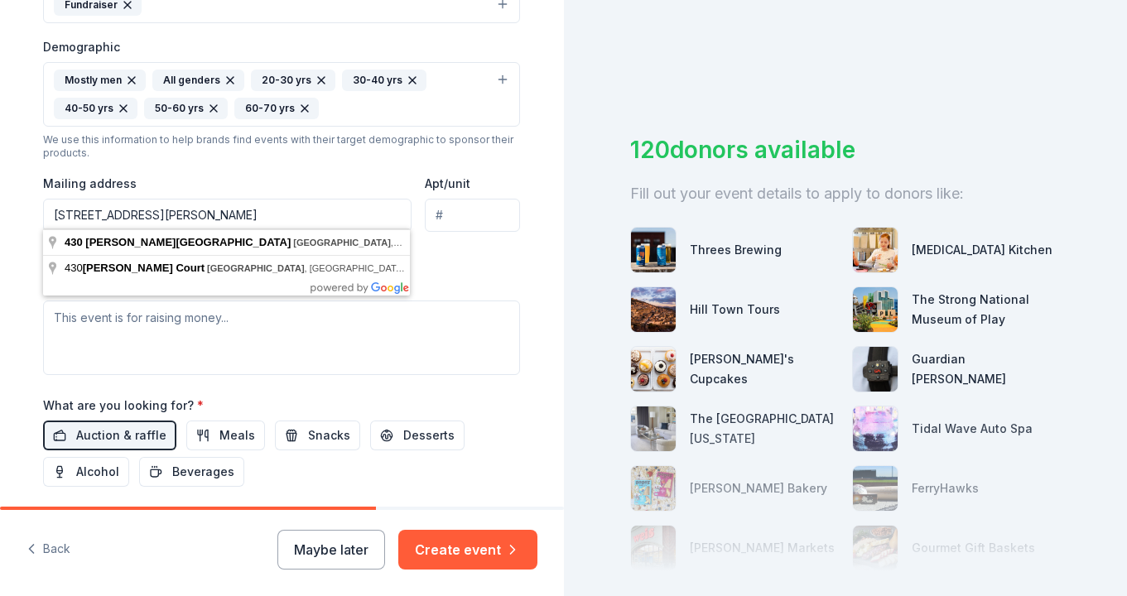
type input "[STREET_ADDRESS][PERSON_NAME]"
click at [468, 247] on div "Event type * Fundraiser Demographic Mostly men All genders 20-30 yrs 30-40 yrs …" at bounding box center [281, 168] width 477 height 413
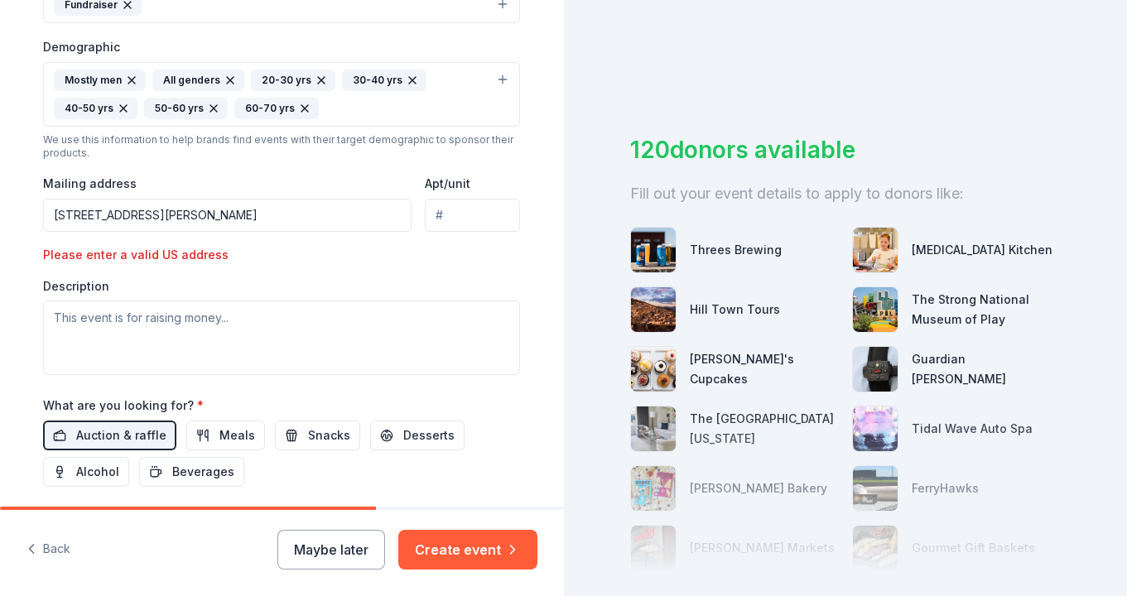
click at [221, 211] on input "[STREET_ADDRESS][PERSON_NAME]" at bounding box center [227, 215] width 369 height 33
click at [123, 216] on input "[STREET_ADDRESS][PERSON_NAME]" at bounding box center [227, 215] width 369 height 33
click at [320, 212] on input "[STREET_ADDRESS][PERSON_NAME]" at bounding box center [227, 215] width 369 height 33
click at [393, 212] on input "[STREET_ADDRESS][PERSON_NAME]" at bounding box center [227, 215] width 369 height 33
click at [324, 207] on input "[STREET_ADDRESS][PERSON_NAME]" at bounding box center [227, 215] width 369 height 33
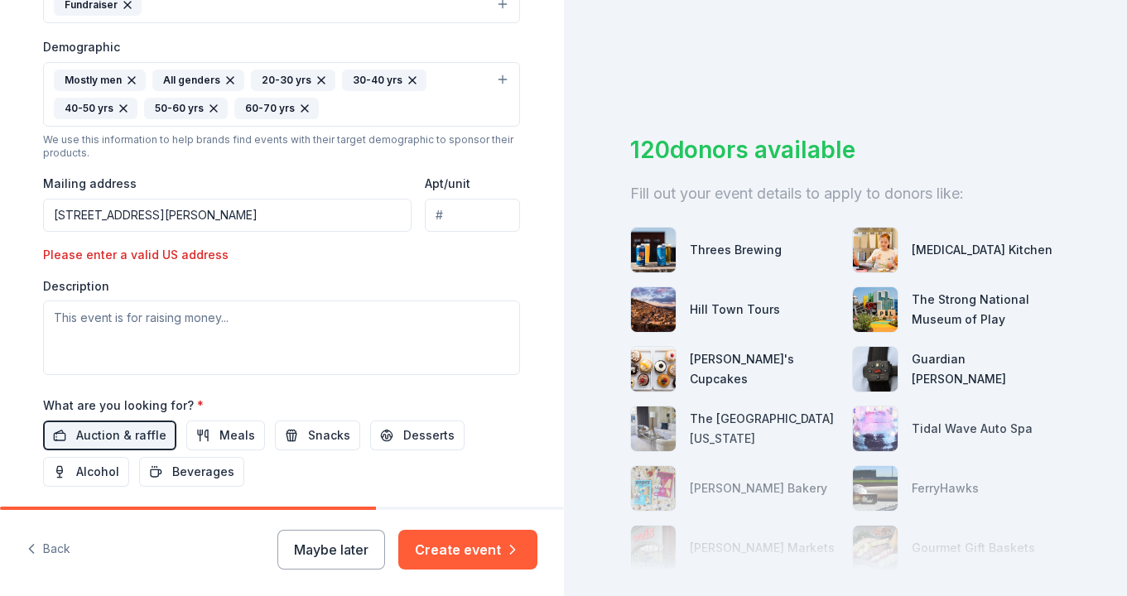
click at [187, 203] on input "[STREET_ADDRESS][PERSON_NAME]" at bounding box center [227, 215] width 369 height 33
click at [180, 209] on input "[STREET_ADDRESS][PERSON_NAME]" at bounding box center [227, 215] width 369 height 33
drag, startPoint x: 310, startPoint y: 215, endPoint x: -84, endPoint y: 199, distance: 393.7
click at [0, 199] on html "Tell us about your event. We'll find in-kind donations you can apply for. Event…" at bounding box center [563, 298] width 1127 height 596
click at [127, 233] on div "Event type * Fundraiser Demographic Mostly men All genders 20-30 yrs 30-40 yrs …" at bounding box center [281, 168] width 477 height 413
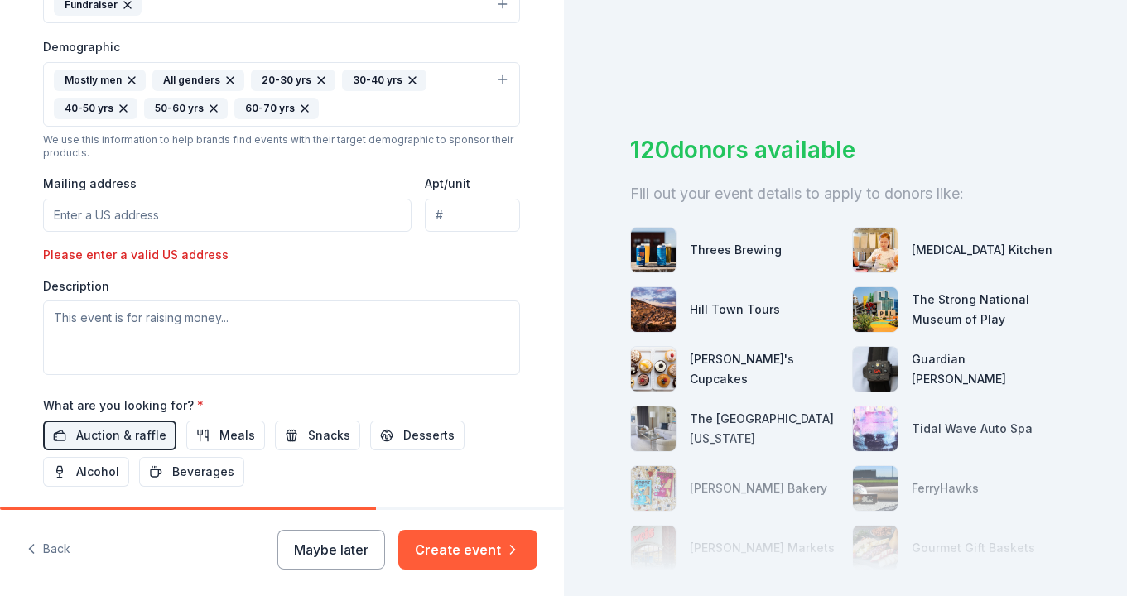
click at [127, 226] on input "Mailing address" at bounding box center [227, 215] width 369 height 33
click at [120, 217] on input "1631 roc" at bounding box center [227, 215] width 369 height 33
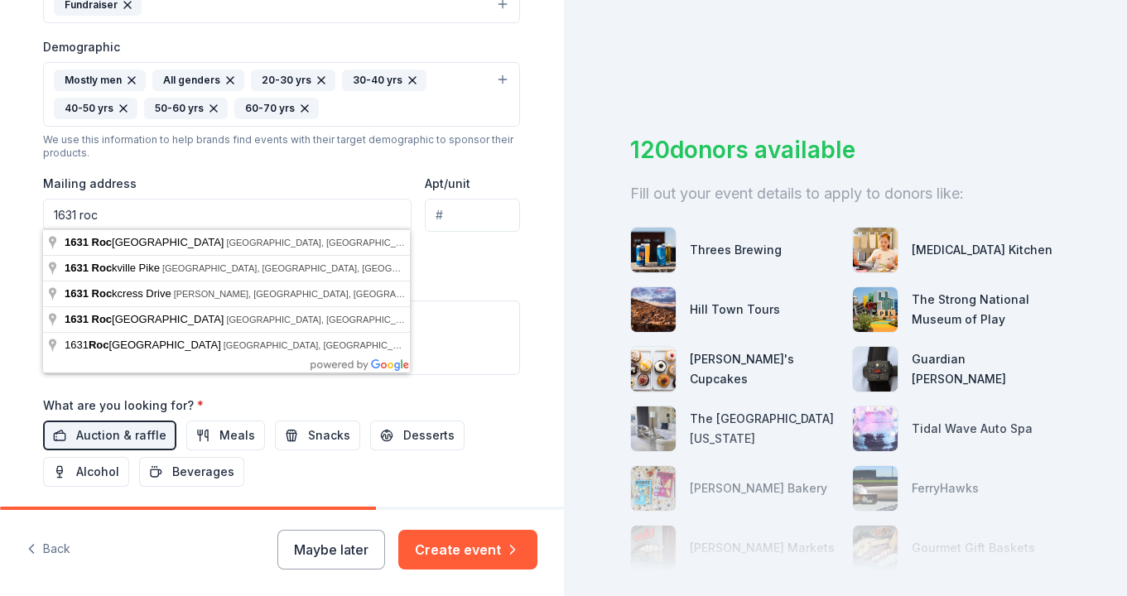
click at [120, 217] on input "1631 roc" at bounding box center [227, 215] width 369 height 33
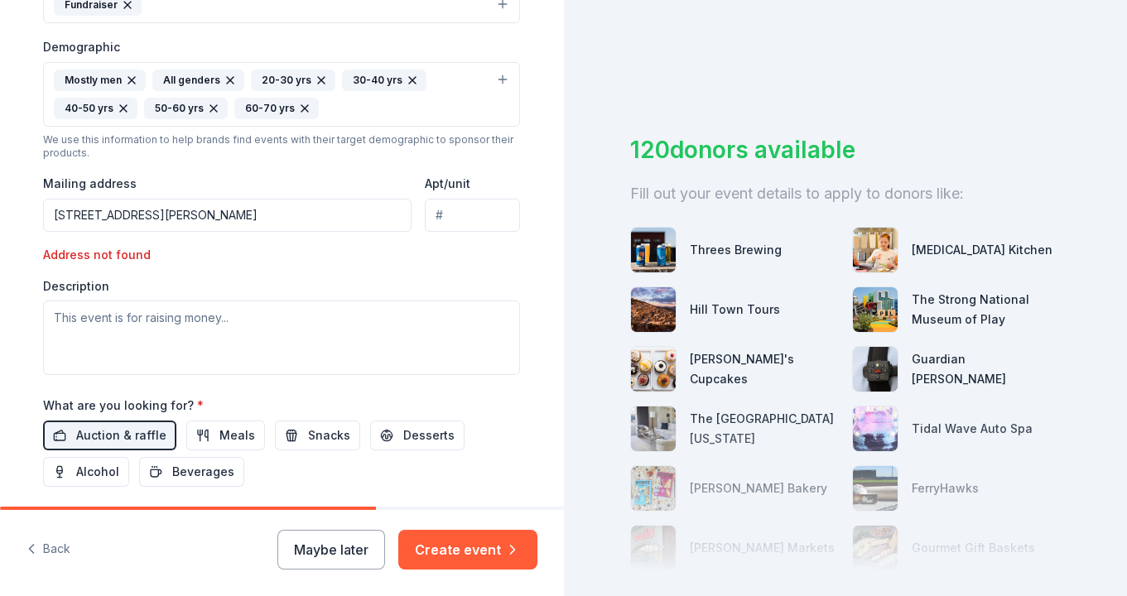
click at [207, 245] on div "Address not found" at bounding box center [157, 255] width 229 height 20
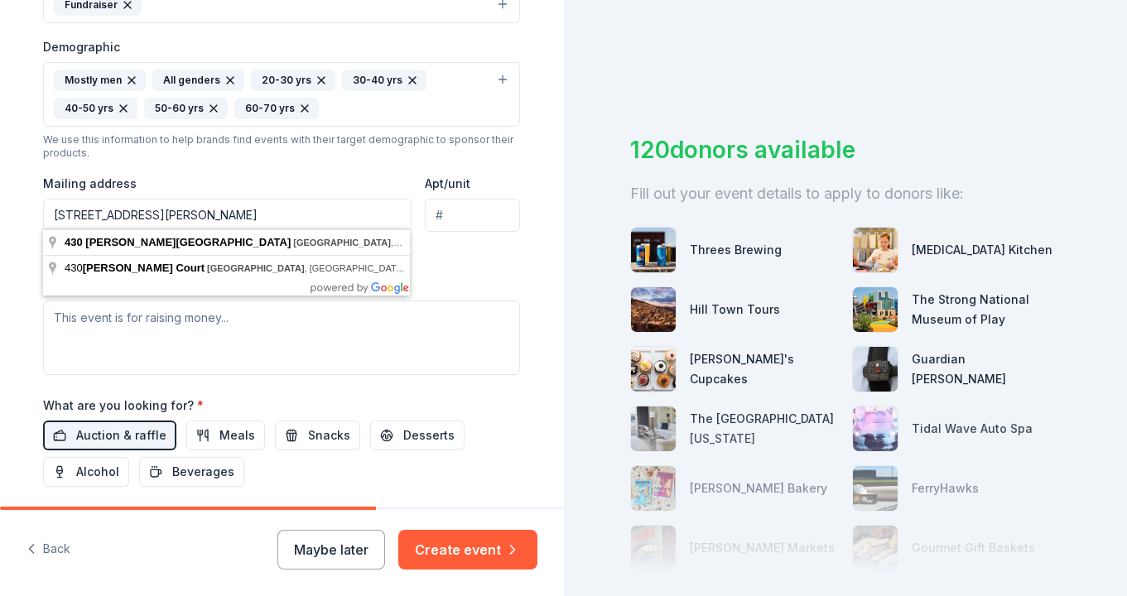
click at [196, 214] on input "[STREET_ADDRESS][PERSON_NAME]" at bounding box center [227, 215] width 369 height 33
click at [169, 212] on input "[STREET_ADDRESS][PERSON_NAME]" at bounding box center [227, 215] width 369 height 33
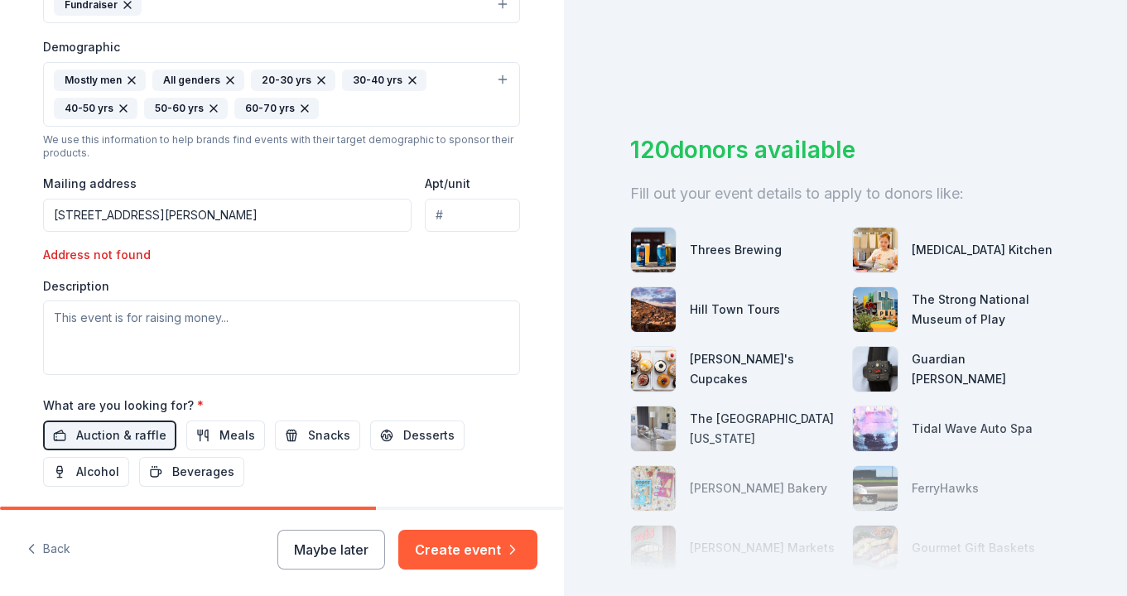
click at [339, 234] on div "Event type * Fundraiser Demographic Mostly men All genders 20-30 yrs 30-40 yrs …" at bounding box center [281, 168] width 477 height 413
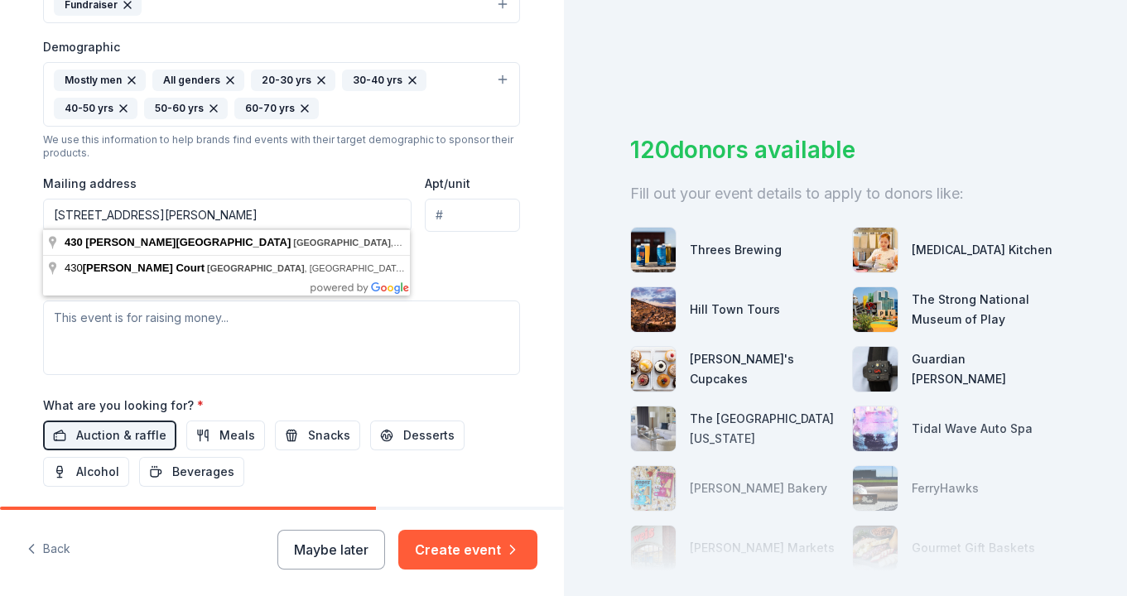
click at [322, 211] on input "[STREET_ADDRESS][PERSON_NAME]" at bounding box center [227, 215] width 369 height 33
click at [274, 210] on input "[STREET_ADDRESS][PERSON_NAME]" at bounding box center [227, 215] width 369 height 33
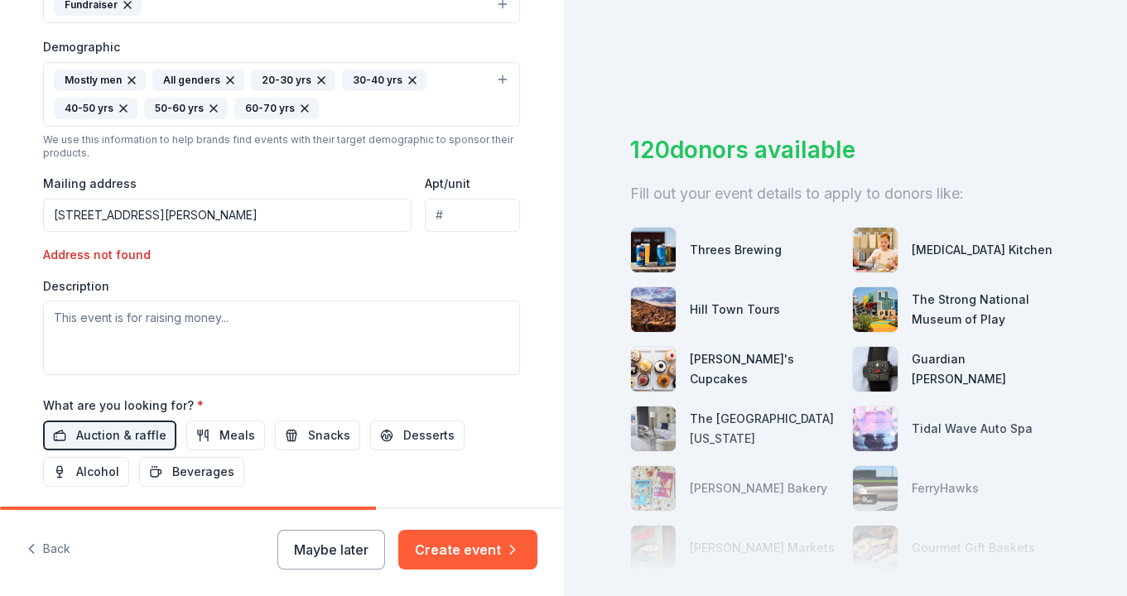
click at [249, 214] on input "[STREET_ADDRESS][PERSON_NAME]" at bounding box center [227, 215] width 369 height 33
click at [168, 210] on input "[STREET_ADDRESS][PERSON_NAME]" at bounding box center [227, 215] width 369 height 33
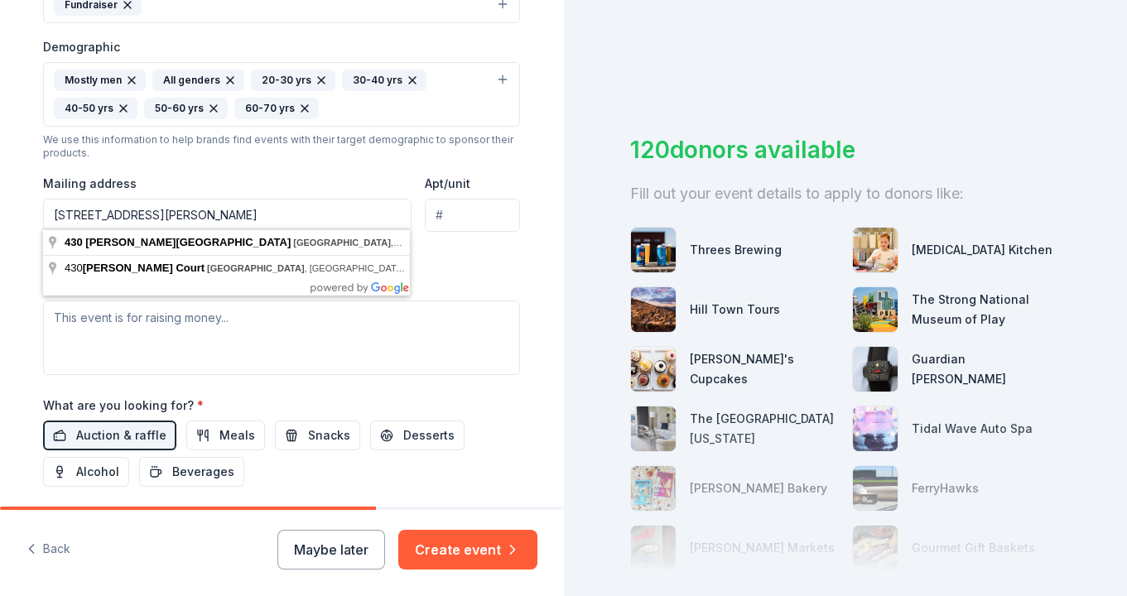
type input "[STREET_ADDRESS][PERSON_NAME]"
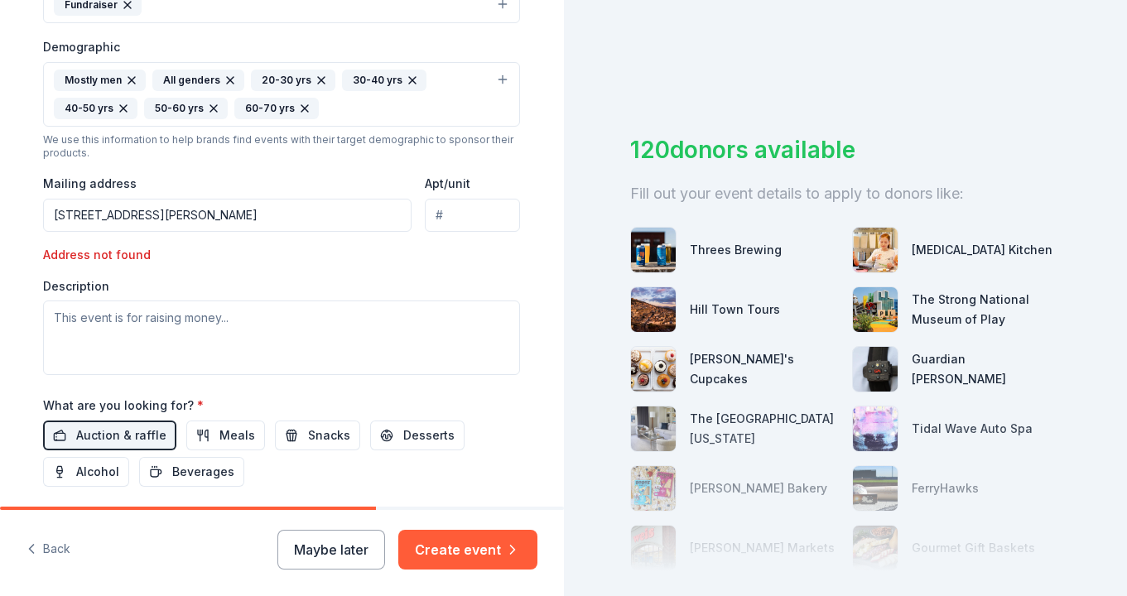
click at [262, 260] on div "Address not found" at bounding box center [157, 255] width 229 height 20
click at [270, 219] on input "[STREET_ADDRESS][PERSON_NAME]" at bounding box center [227, 215] width 369 height 33
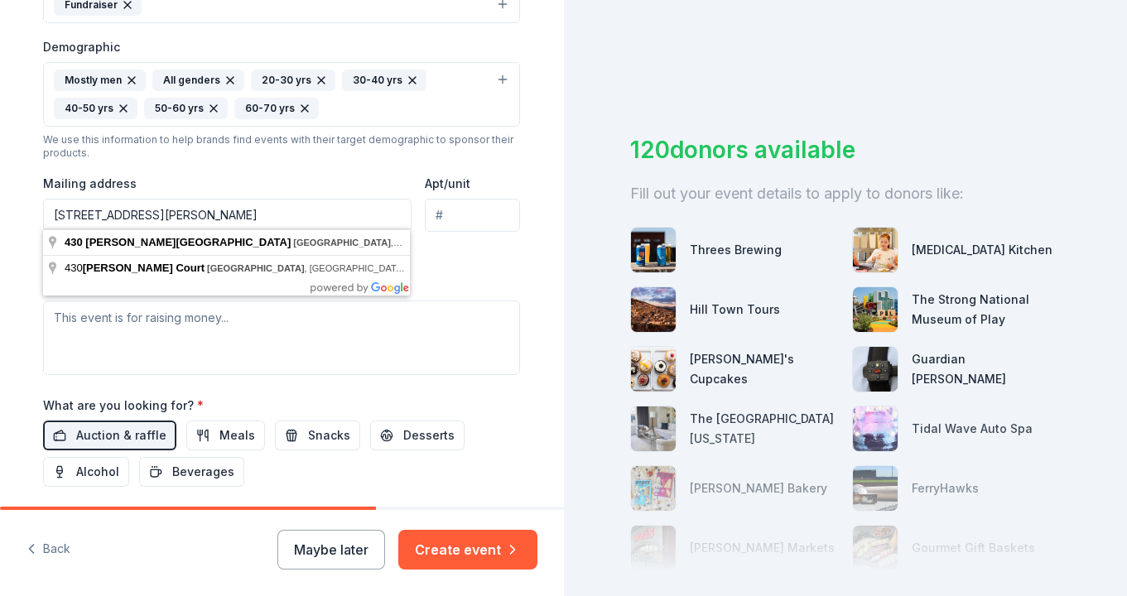
click at [270, 219] on input "[STREET_ADDRESS][PERSON_NAME]" at bounding box center [227, 215] width 369 height 33
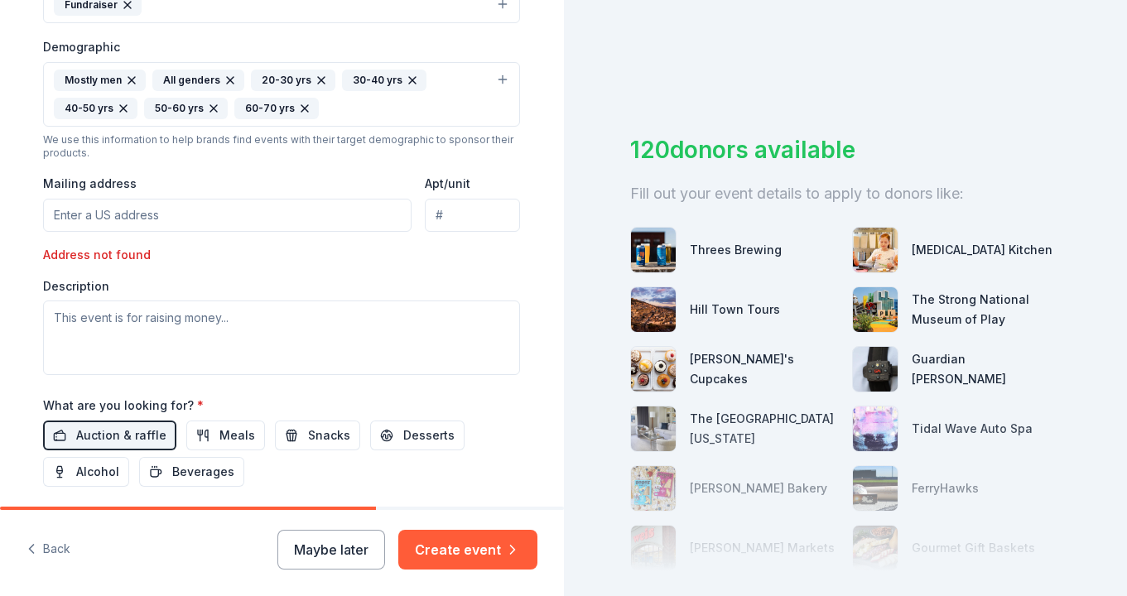
click at [336, 280] on div "Description" at bounding box center [281, 327] width 477 height 98
click at [159, 329] on textarea at bounding box center [281, 338] width 477 height 75
paste textarea "My name is [PERSON_NAME], and I'm reaching out on behalf of the Fight for Firef…"
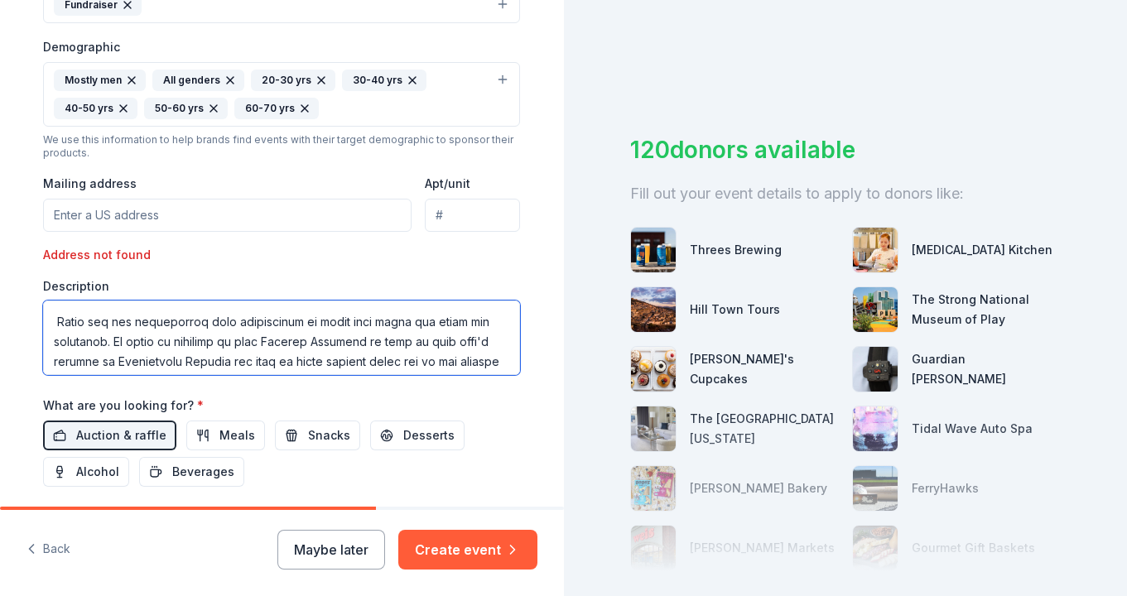
scroll to position [447, 0]
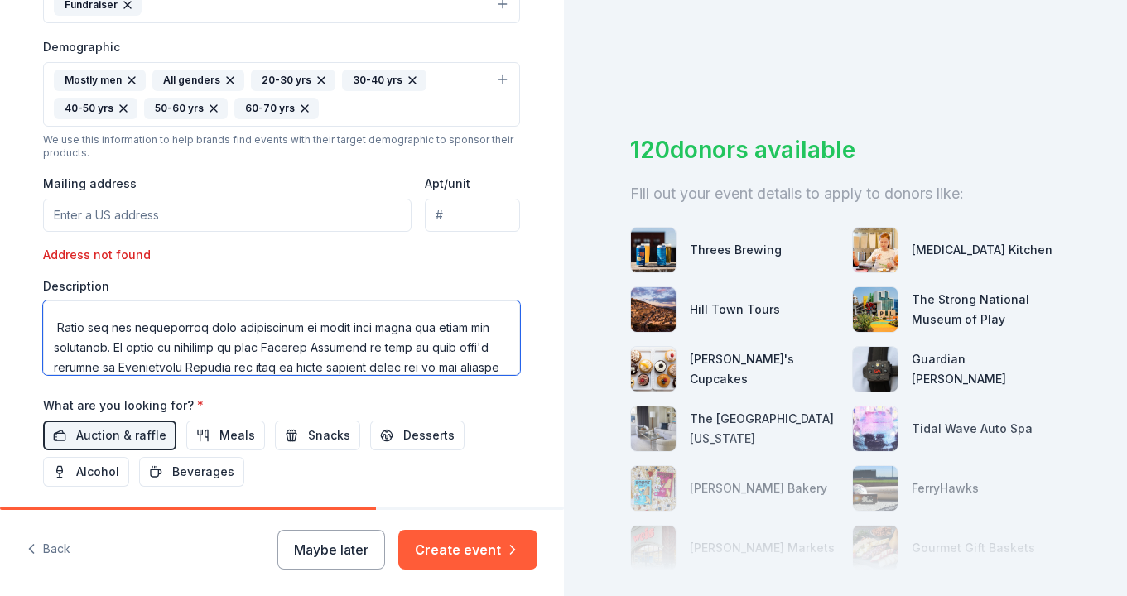
drag, startPoint x: 267, startPoint y: 343, endPoint x: 377, endPoint y: 344, distance: 109.3
click at [377, 344] on textarea at bounding box center [281, 338] width 477 height 75
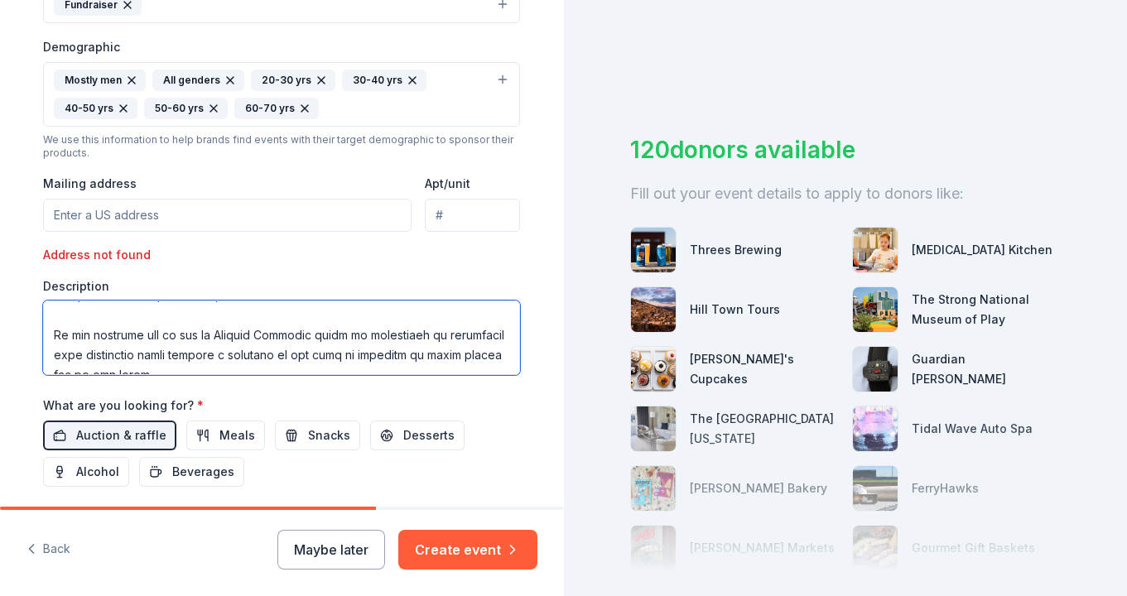
scroll to position [226, 0]
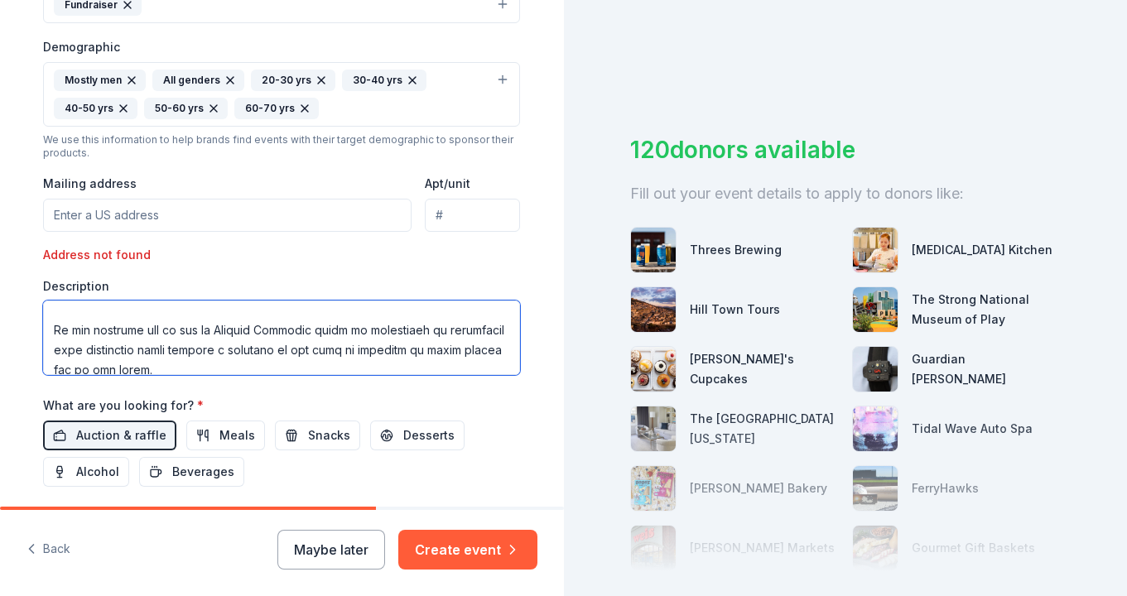
drag, startPoint x: 321, startPoint y: 329, endPoint x: 215, endPoint y: 325, distance: 106.1
click at [215, 325] on textarea at bounding box center [281, 338] width 477 height 75
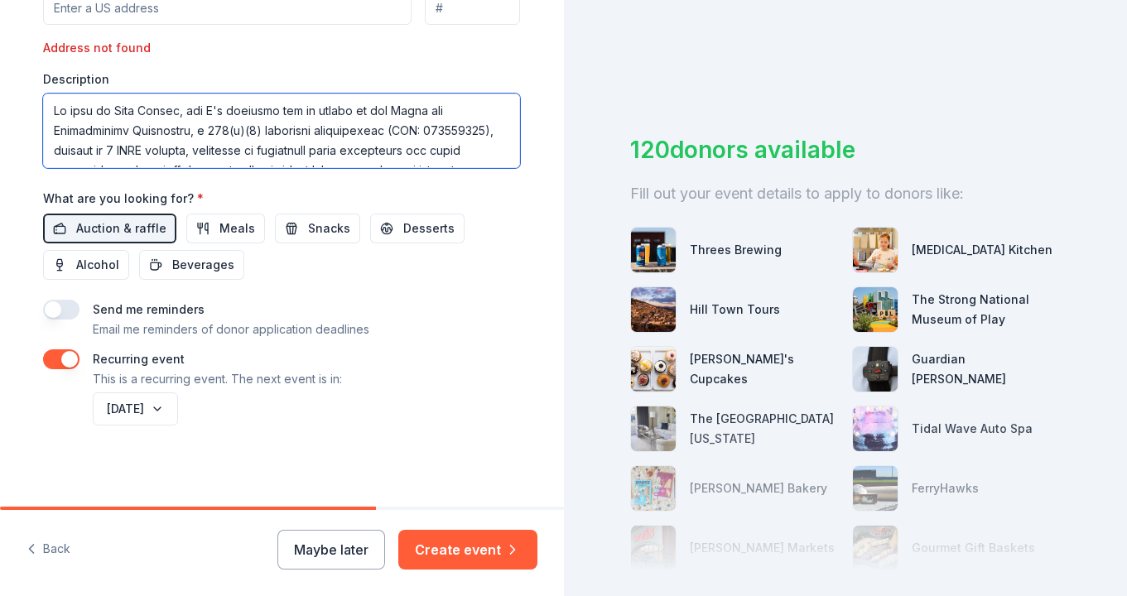
scroll to position [716, 0]
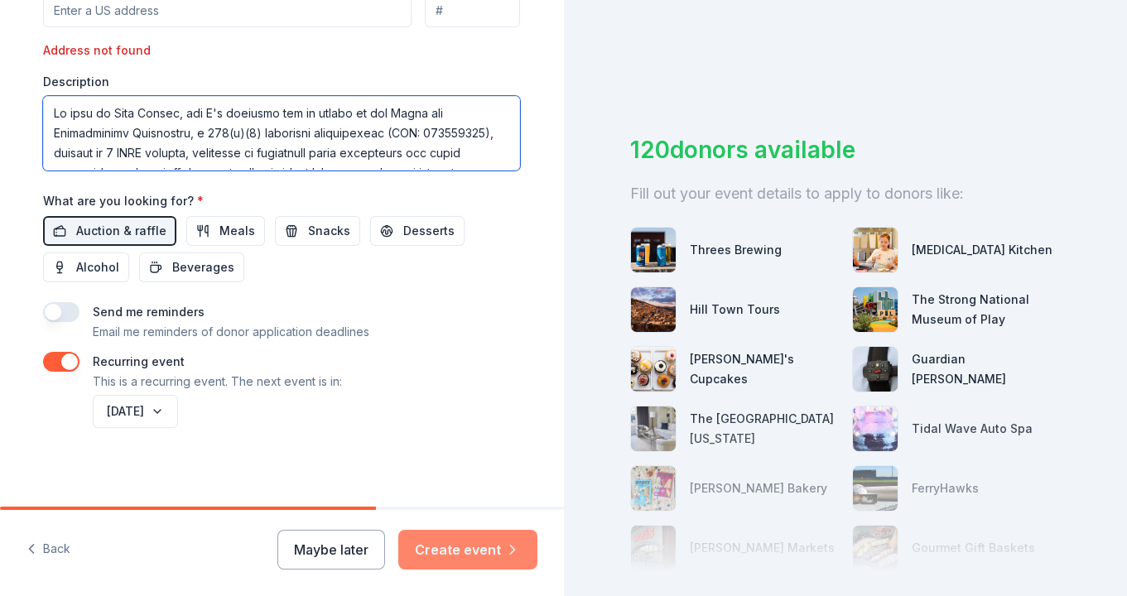
type textarea "My name is [PERSON_NAME], and I'm reaching out on behalf of the Fight for Firef…"
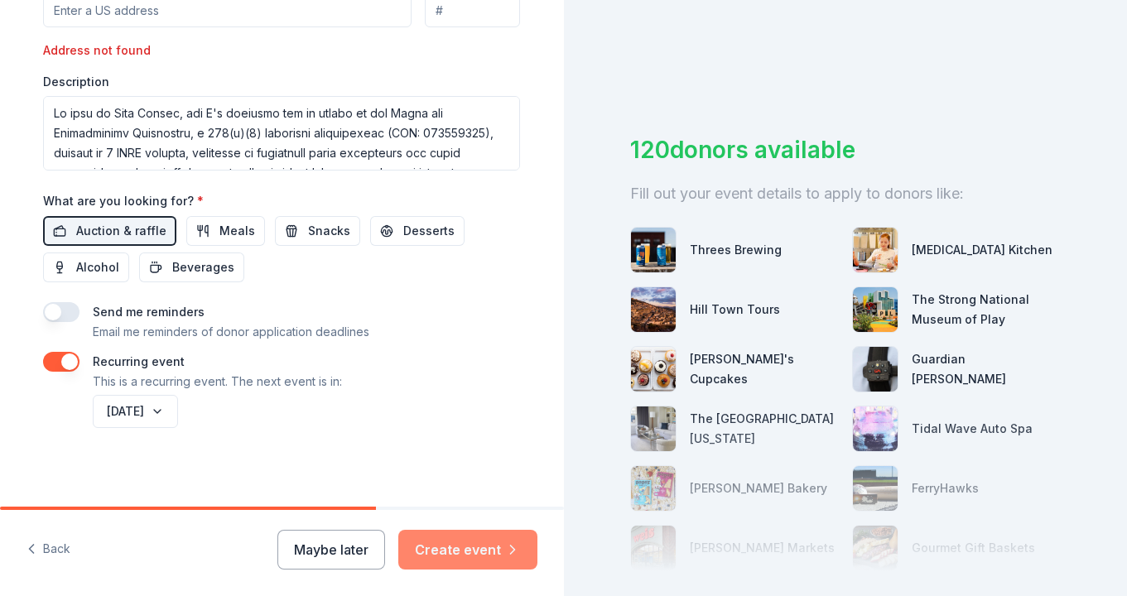
click at [470, 549] on button "Create event" at bounding box center [467, 550] width 139 height 40
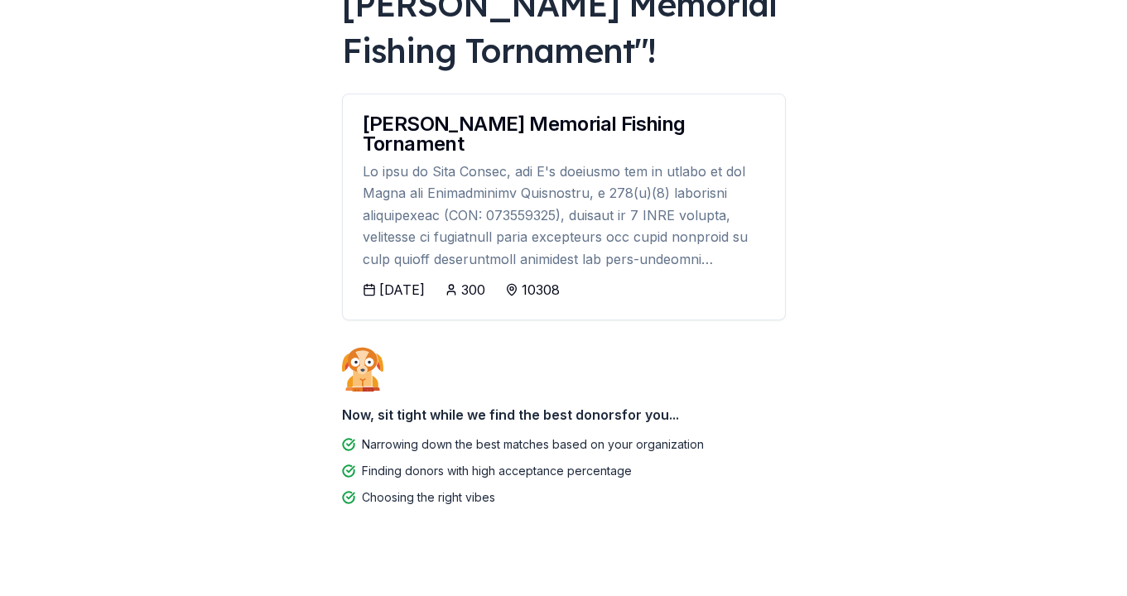
scroll to position [170, 0]
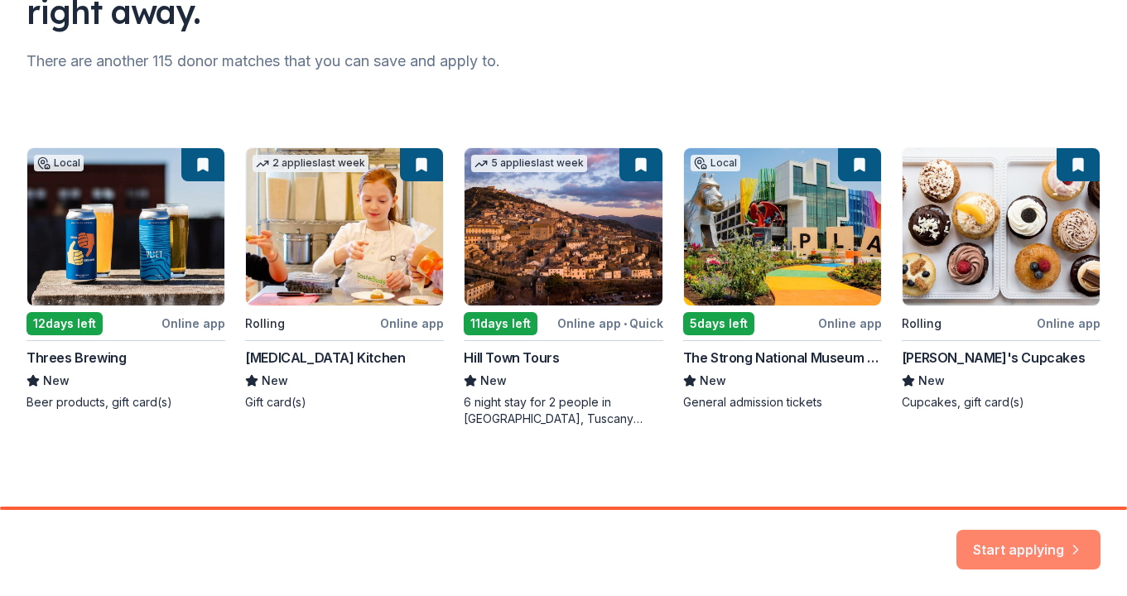
click at [1009, 540] on button "Start applying" at bounding box center [1028, 540] width 144 height 40
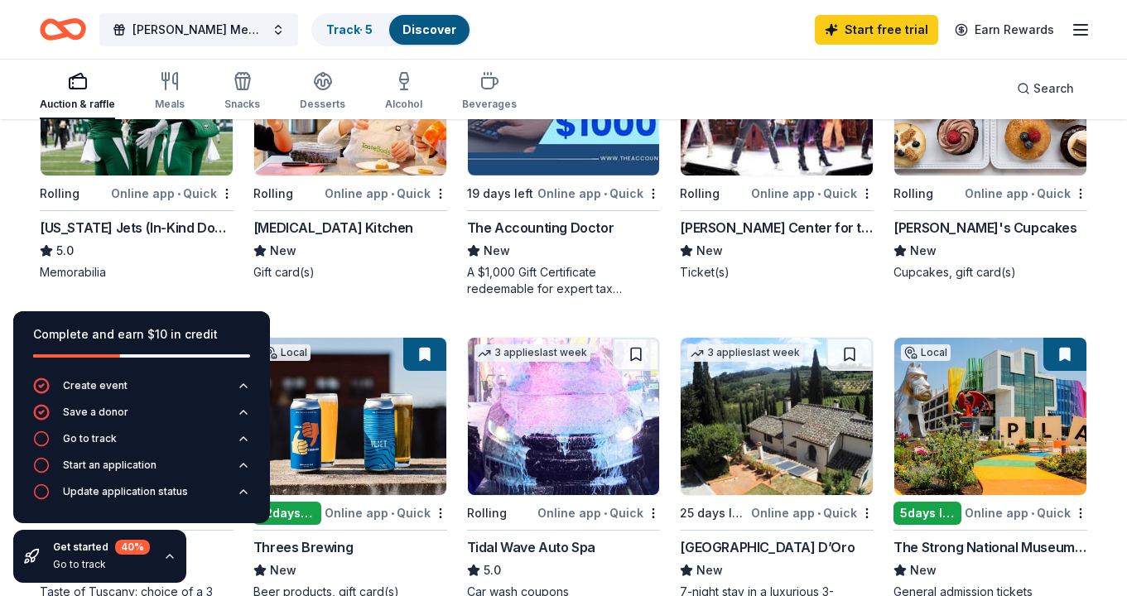
scroll to position [306, 0]
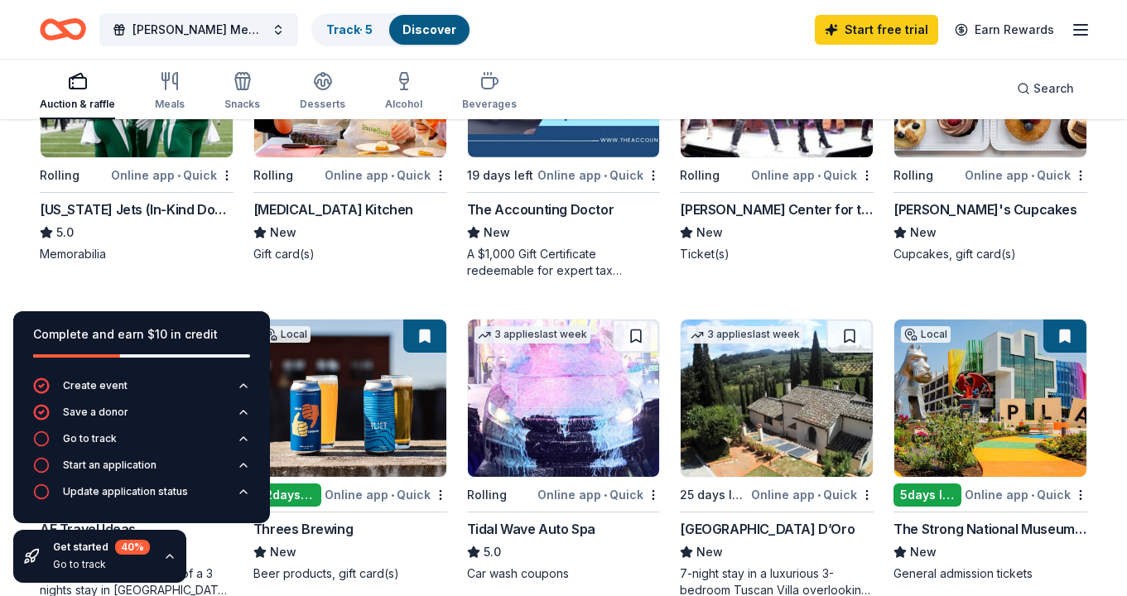
click at [147, 136] on img at bounding box center [137, 78] width 192 height 157
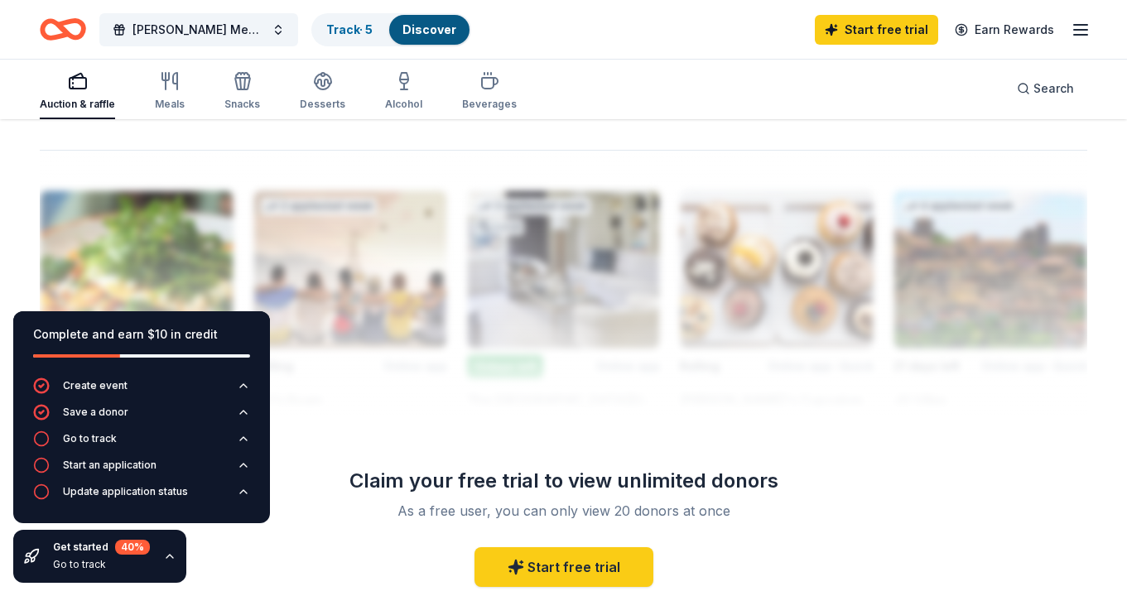
scroll to position [1433, 0]
click at [479, 224] on div at bounding box center [564, 282] width 1048 height 265
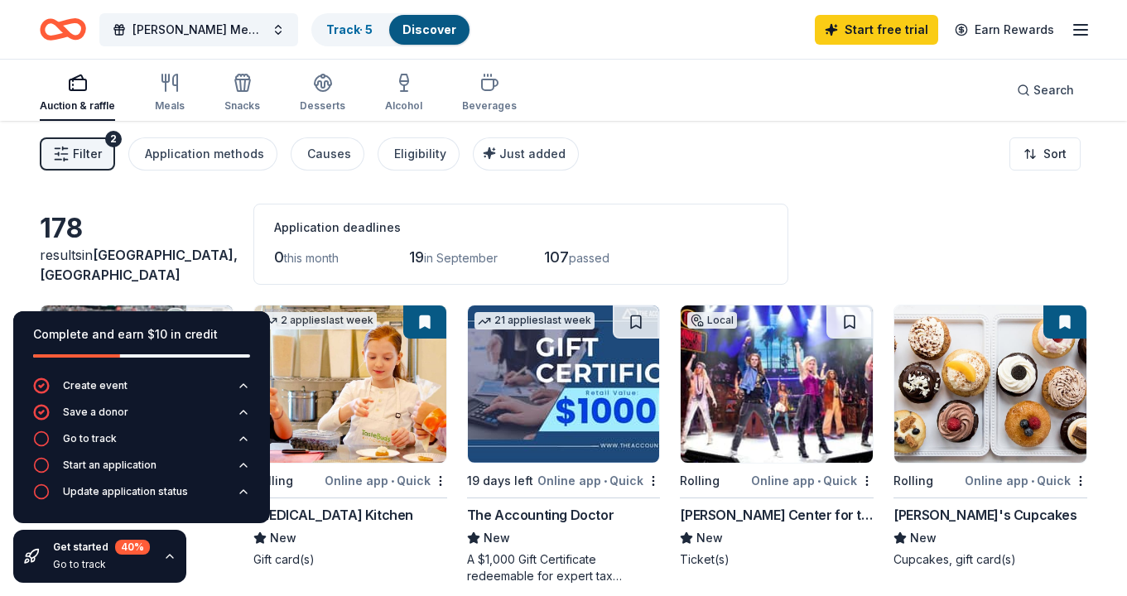
scroll to position [0, 0]
click at [204, 159] on div "Application methods" at bounding box center [204, 154] width 119 height 20
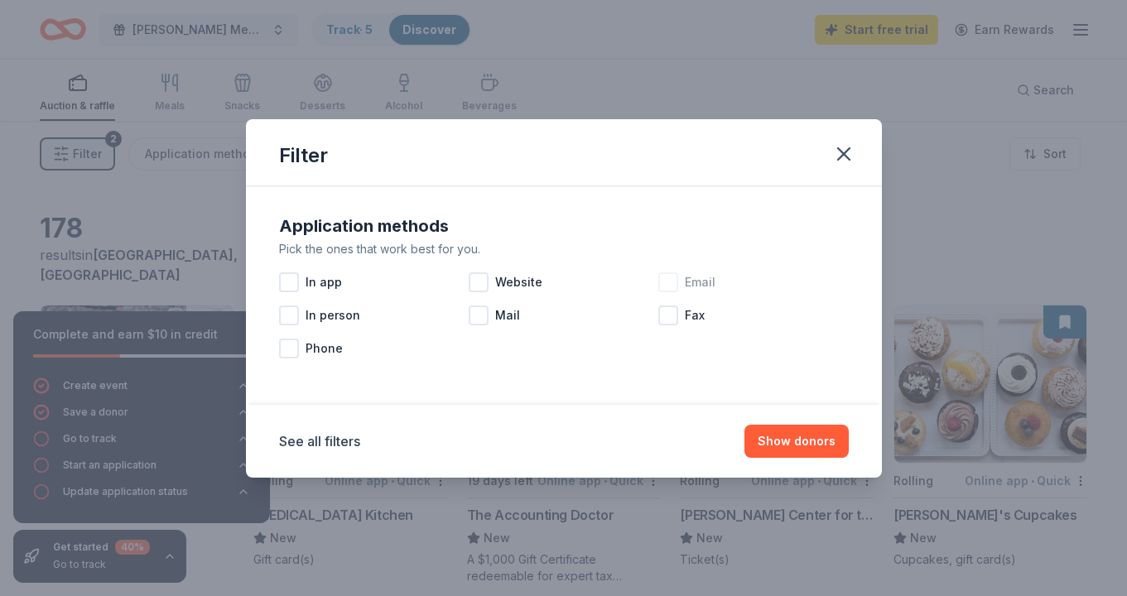
click at [667, 277] on div at bounding box center [668, 282] width 20 height 20
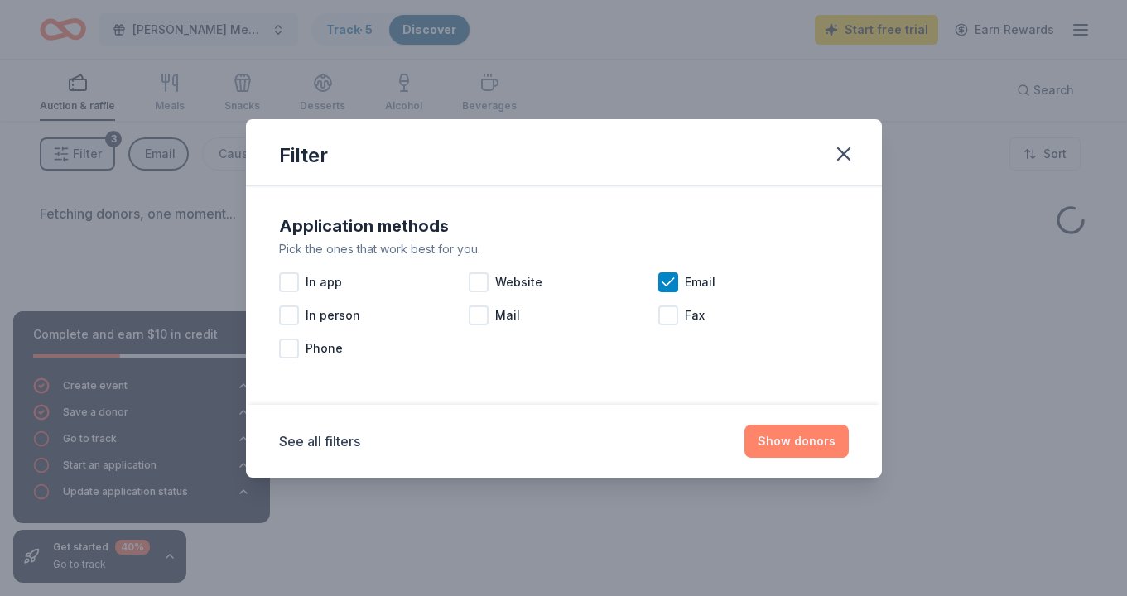
click at [792, 443] on button "Show donors" at bounding box center [796, 441] width 104 height 33
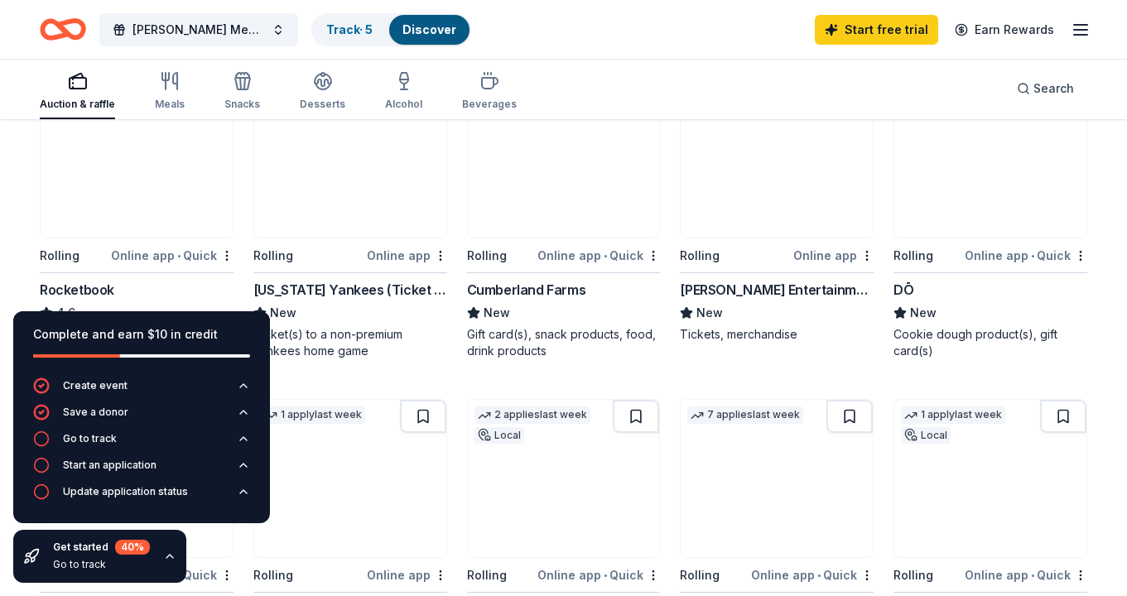
scroll to position [536, 0]
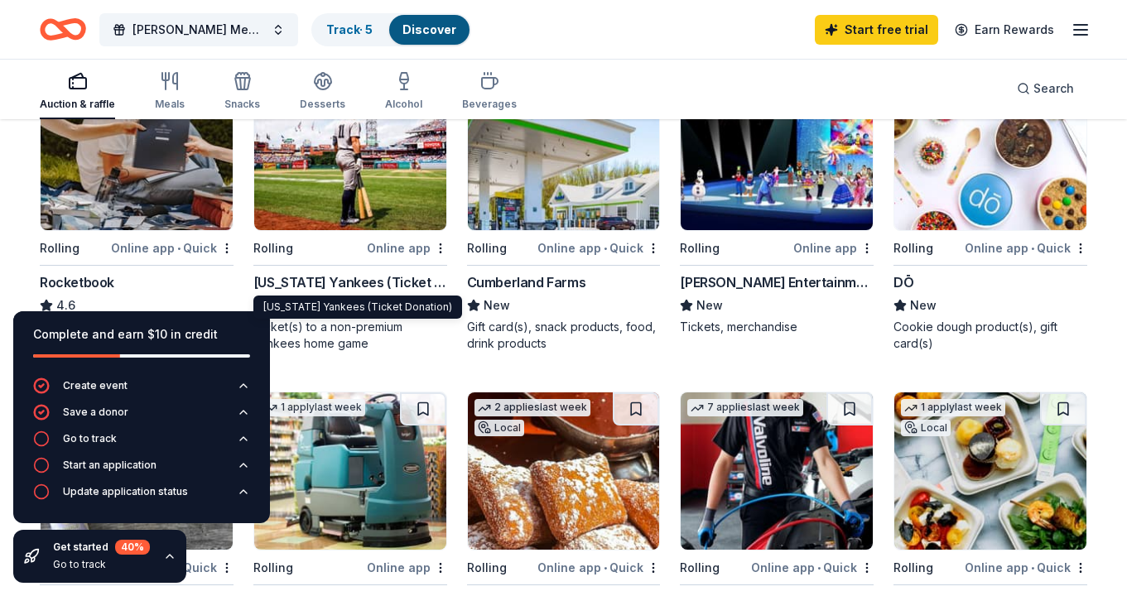
click at [370, 281] on div "[US_STATE] Yankees (Ticket Donation)" at bounding box center [350, 282] width 194 height 20
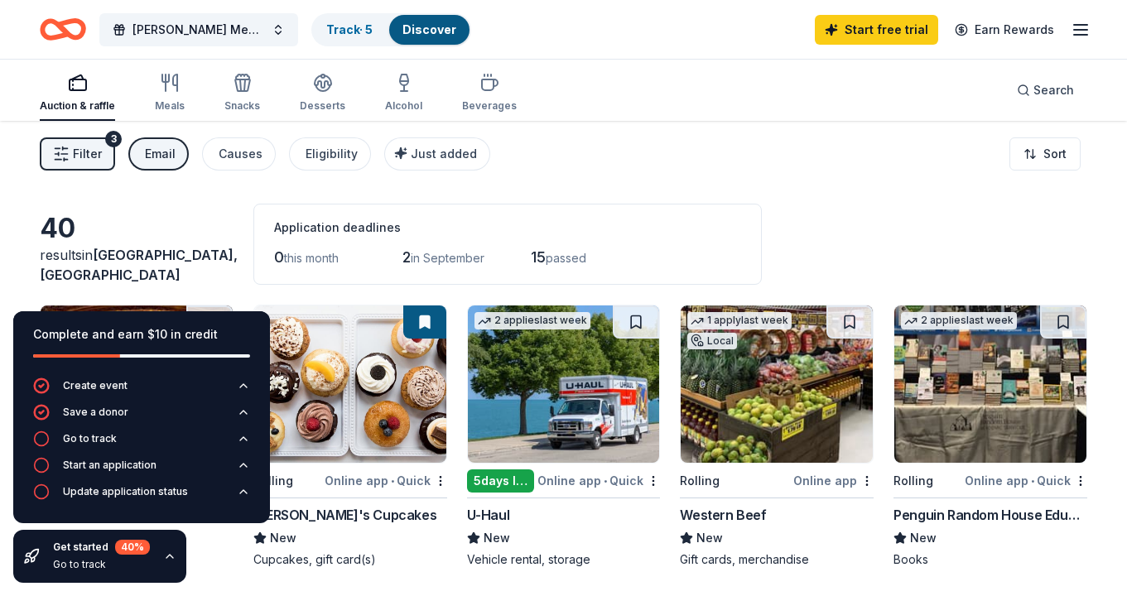
scroll to position [0, 0]
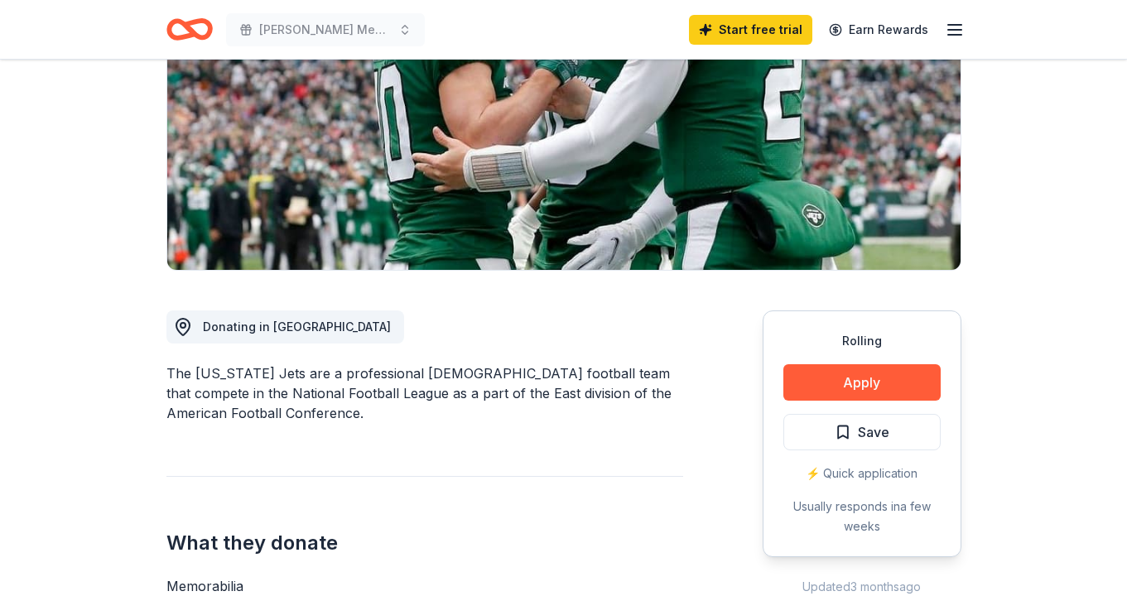
scroll to position [234, 0]
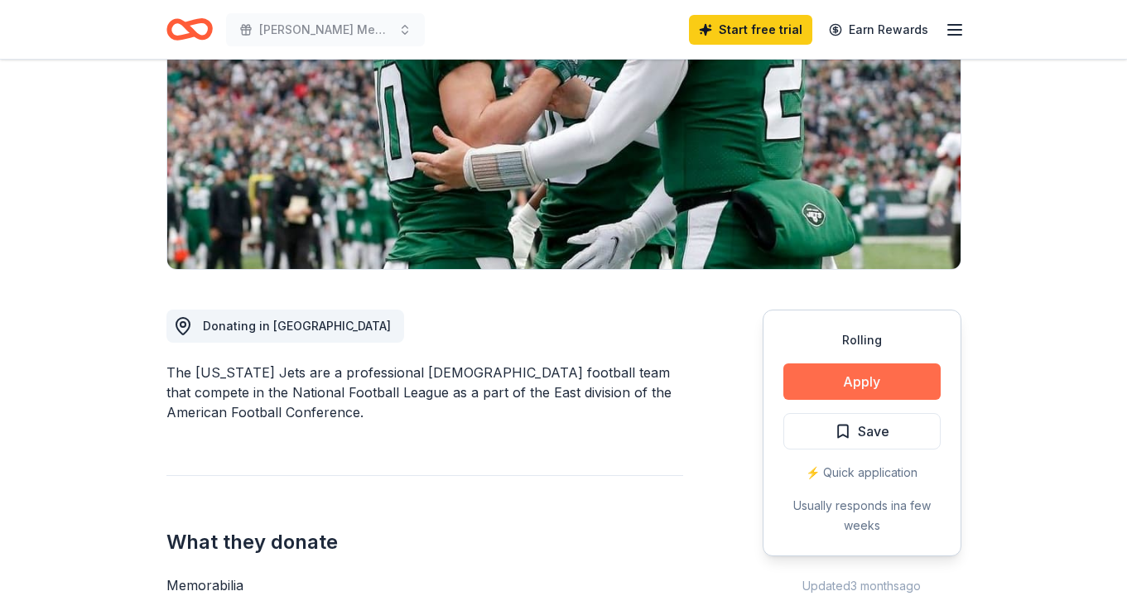
click at [831, 377] on button "Apply" at bounding box center [861, 382] width 157 height 36
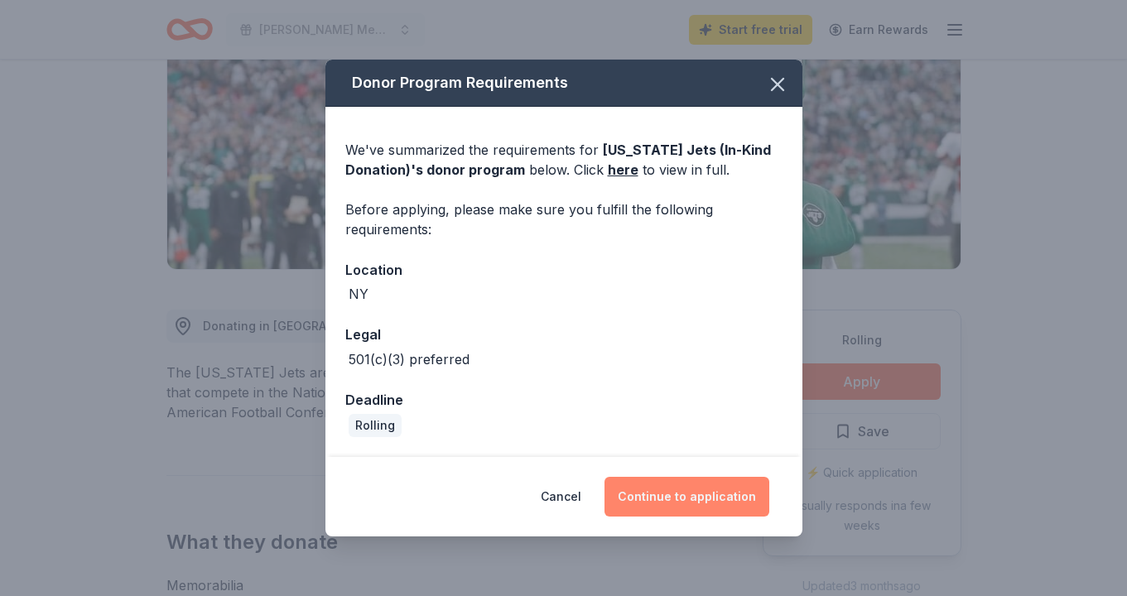
click at [696, 491] on button "Continue to application" at bounding box center [687, 497] width 165 height 40
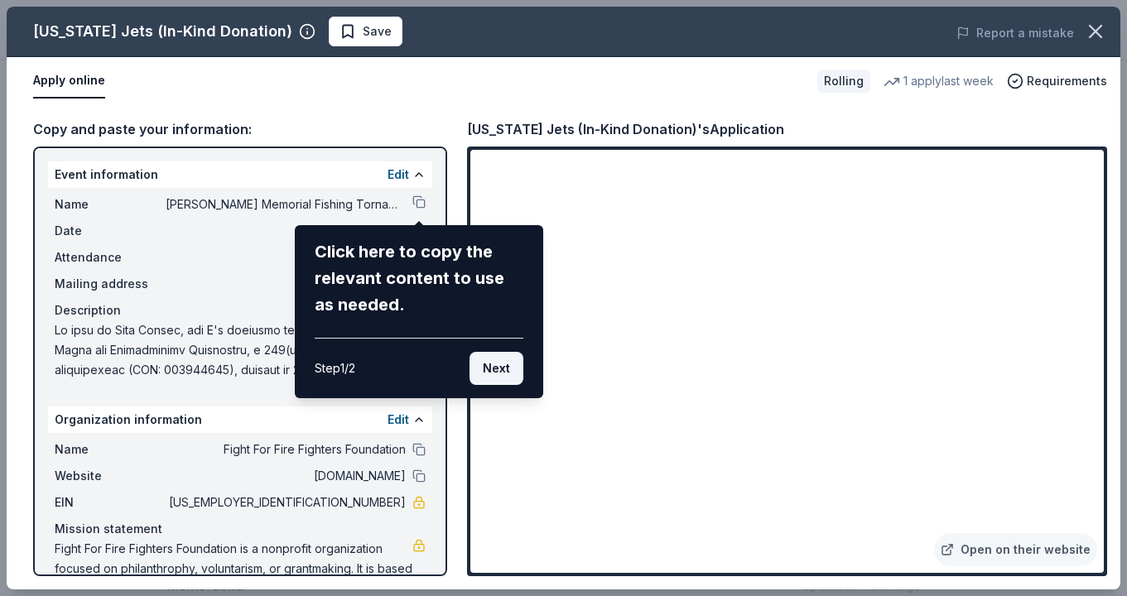
click at [508, 368] on button "Next" at bounding box center [497, 368] width 54 height 33
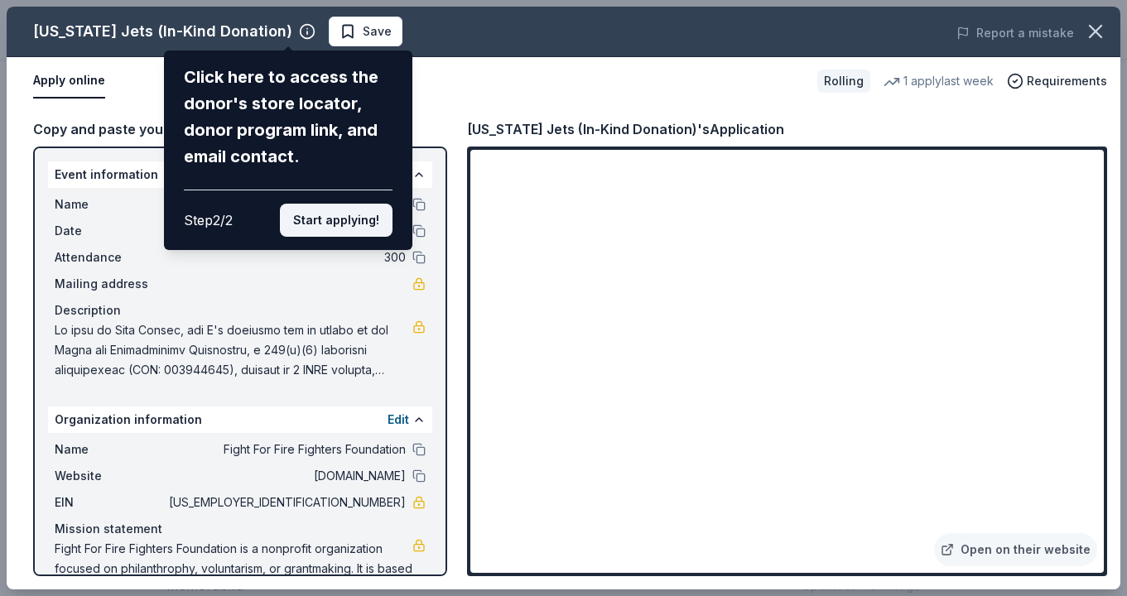
click at [361, 204] on button "Start applying!" at bounding box center [336, 220] width 113 height 33
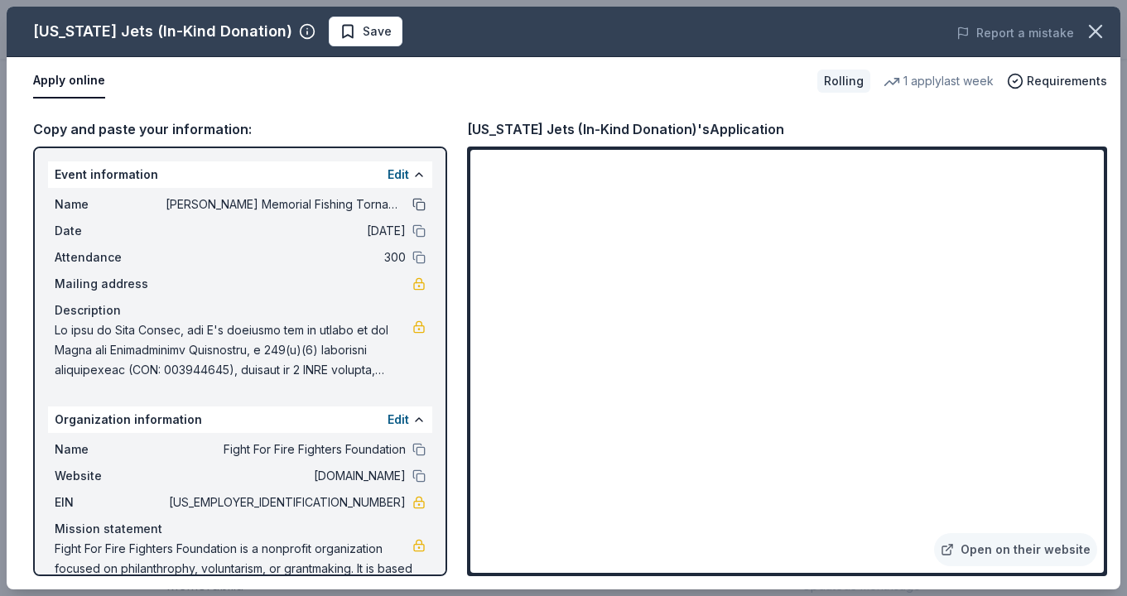
click at [417, 205] on button at bounding box center [418, 204] width 13 height 13
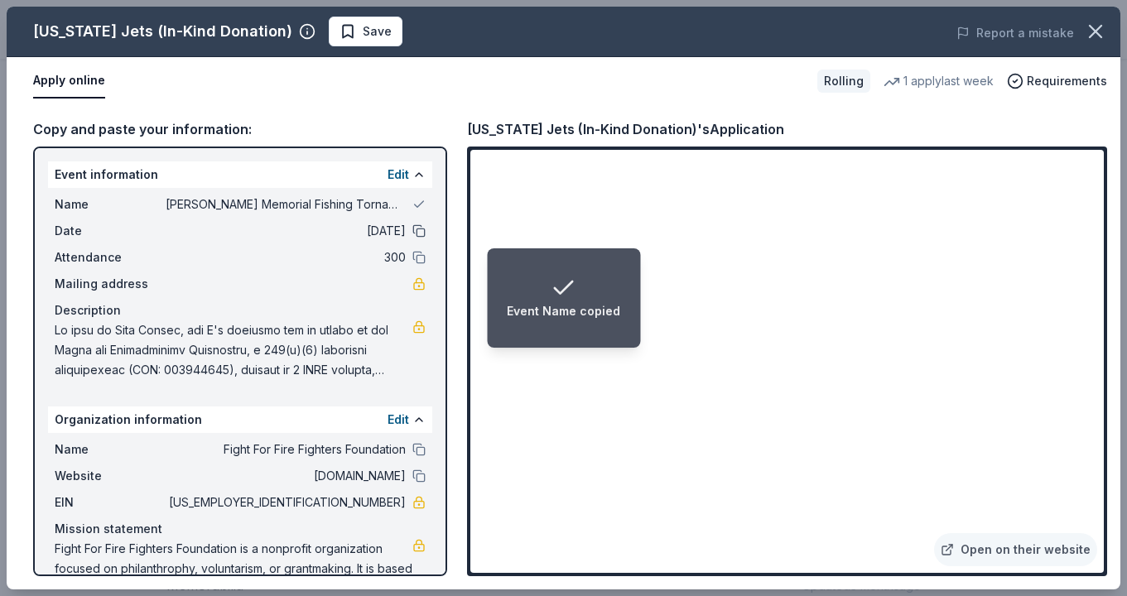
click at [419, 230] on button at bounding box center [418, 230] width 13 height 13
click at [422, 258] on button at bounding box center [418, 257] width 13 height 13
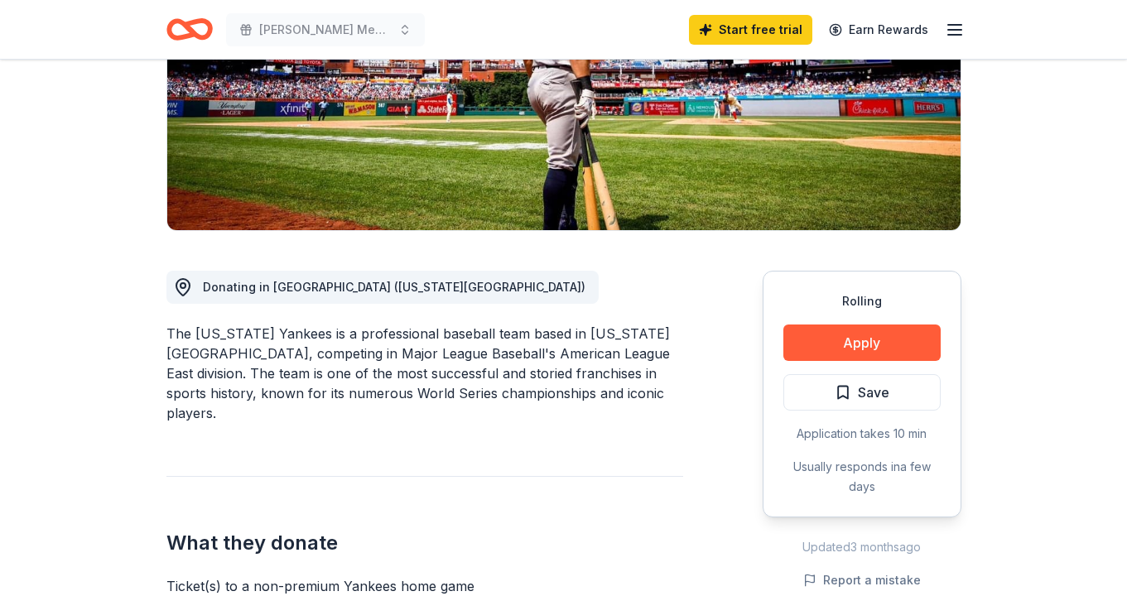
scroll to position [206, 0]
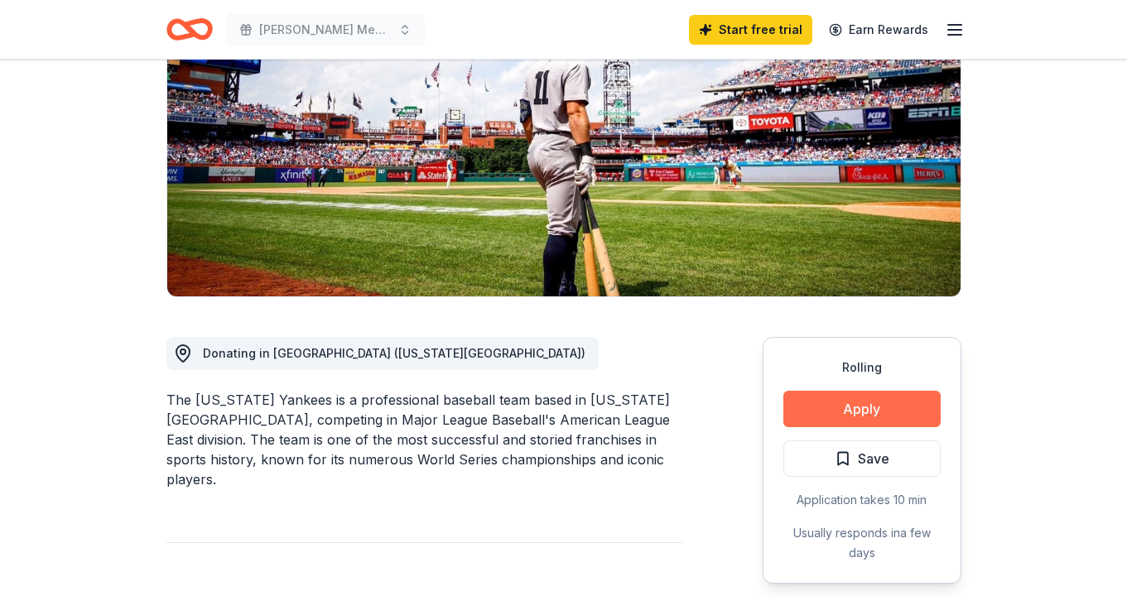
click at [852, 402] on button "Apply" at bounding box center [861, 409] width 157 height 36
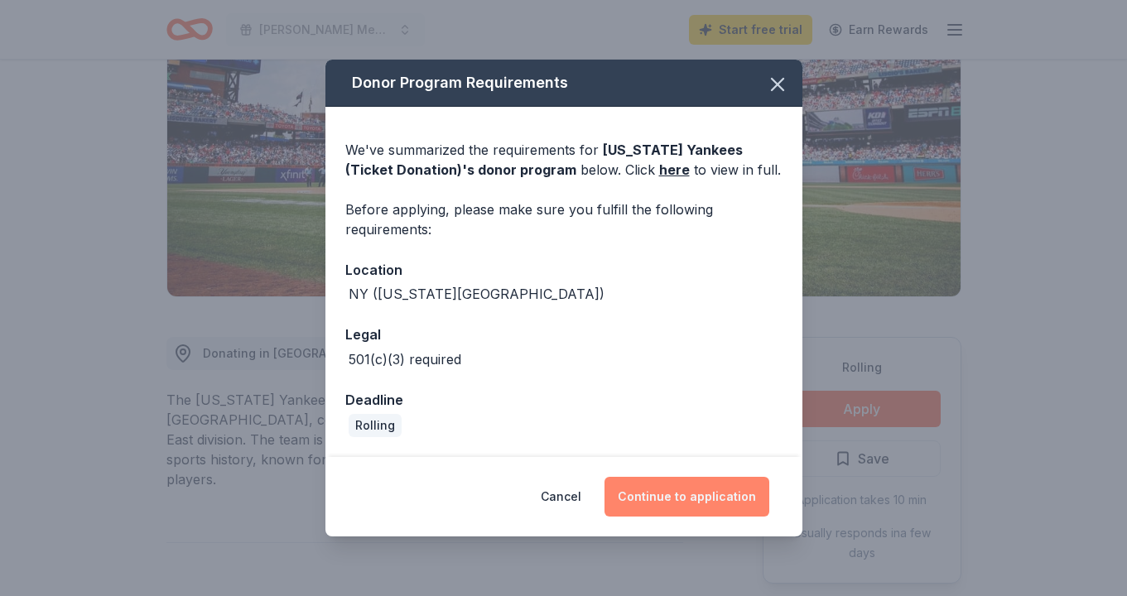
click at [689, 494] on button "Continue to application" at bounding box center [687, 497] width 165 height 40
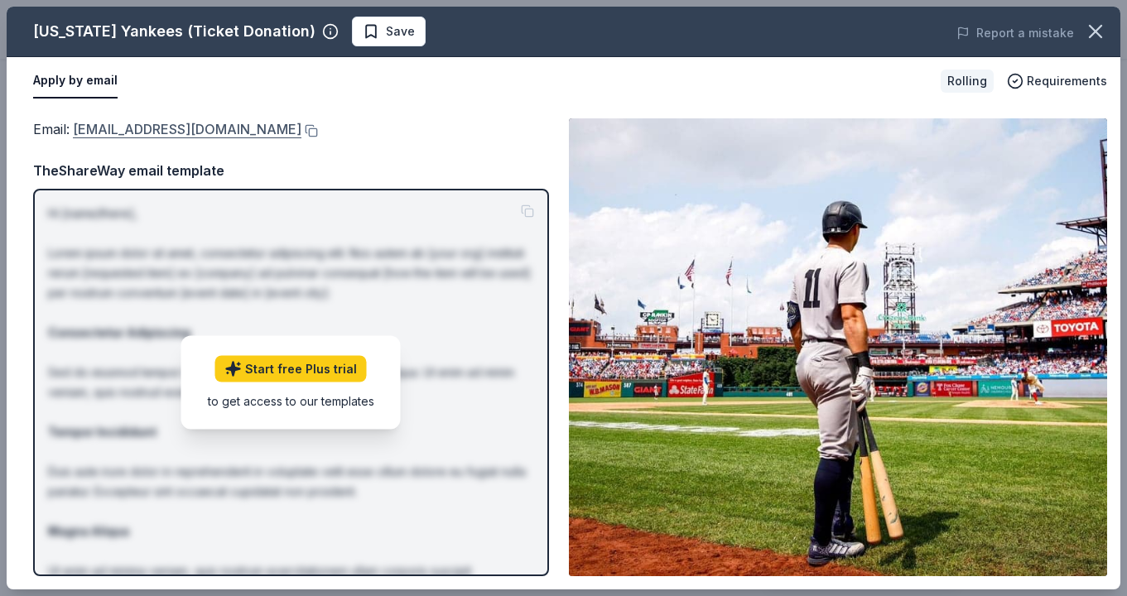
drag, startPoint x: 72, startPoint y: 113, endPoint x: 118, endPoint y: 136, distance: 51.5
click at [118, 136] on div "Email : community@yankees.com Email : community@yankees.com TheShareWay email t…" at bounding box center [564, 347] width 1114 height 484
click at [128, 128] on link "community@yankees.com" at bounding box center [187, 129] width 229 height 22
drag, startPoint x: 243, startPoint y: 130, endPoint x: 129, endPoint y: 129, distance: 114.3
click at [129, 129] on div "Email : community@yankees.com" at bounding box center [291, 129] width 516 height 22
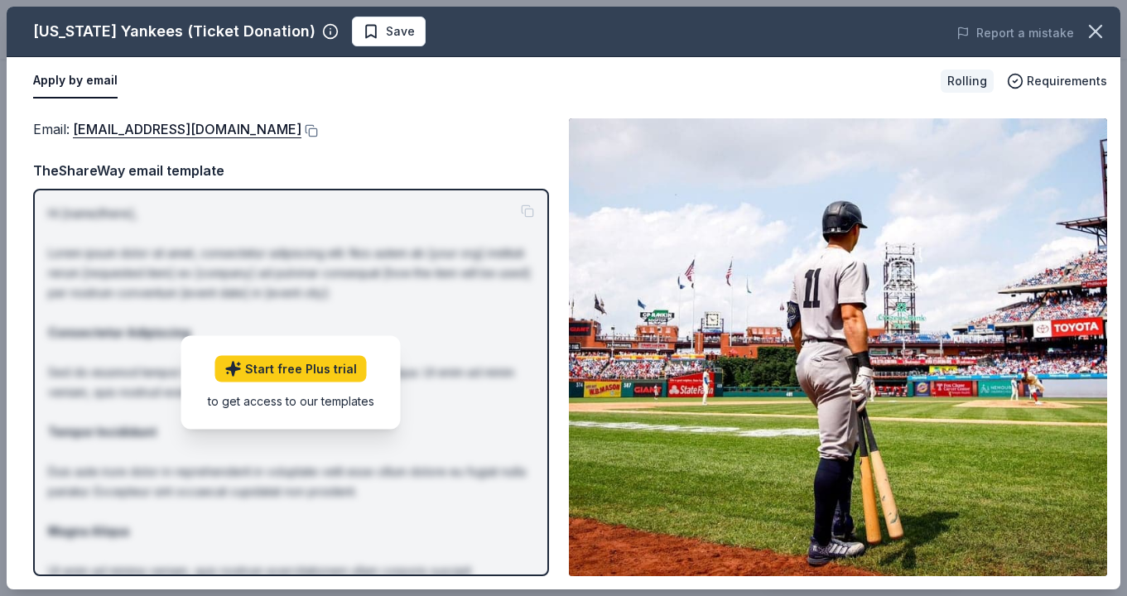
drag, startPoint x: 230, startPoint y: 174, endPoint x: 90, endPoint y: 141, distance: 143.8
click at [90, 141] on div "Email : community@yankees.com TheShareWay email template Hi [name/there], Lorem…" at bounding box center [291, 347] width 516 height 458
click at [79, 75] on button "Apply by email" at bounding box center [75, 81] width 84 height 35
